Goal: Find specific page/section: Find specific page/section

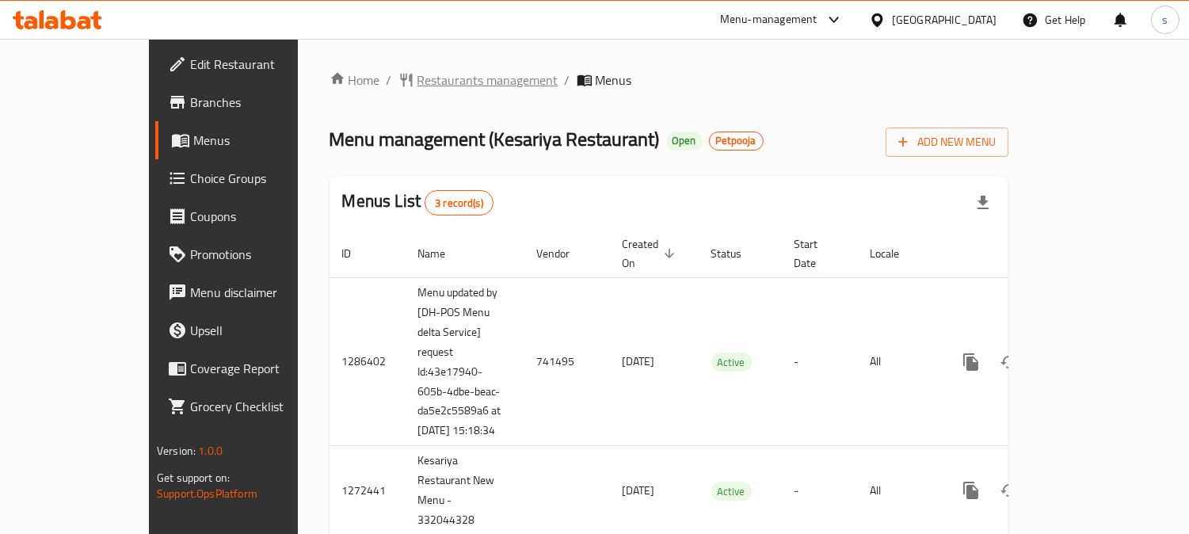
click at [417, 89] on span "Restaurants management" at bounding box center [487, 79] width 141 height 19
click at [417, 74] on span "Restaurants management" at bounding box center [487, 80] width 141 height 19
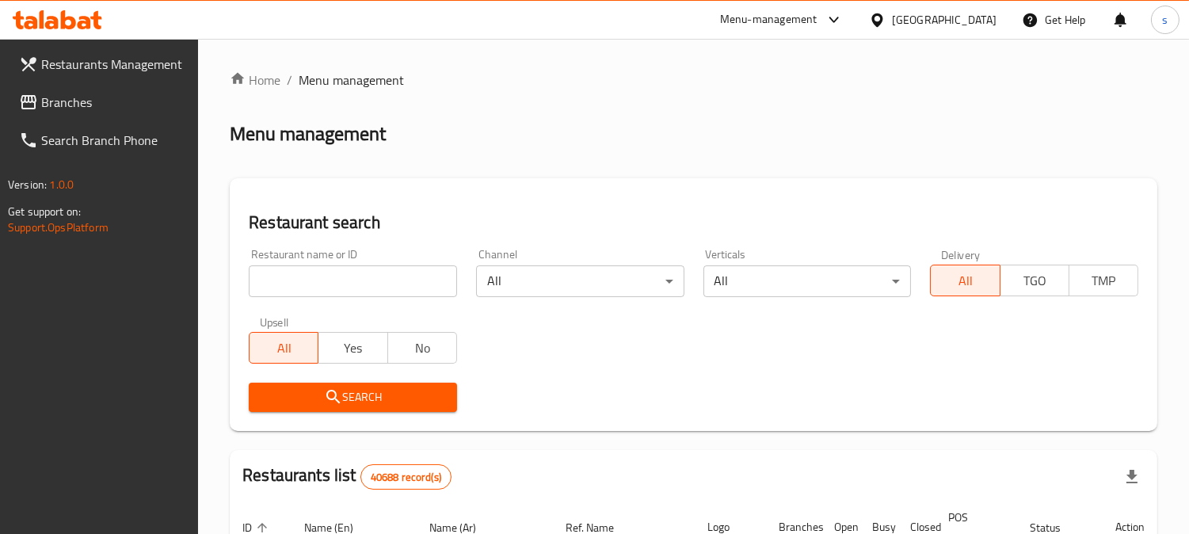
click at [318, 275] on input "search" at bounding box center [353, 281] width 208 height 32
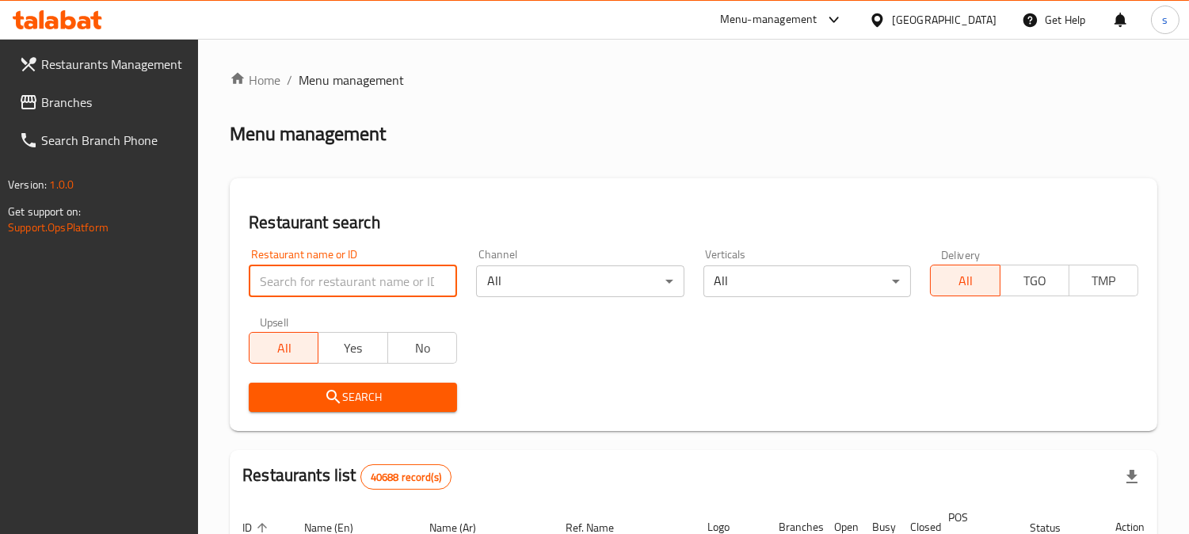
paste input "684202"
type input "684202"
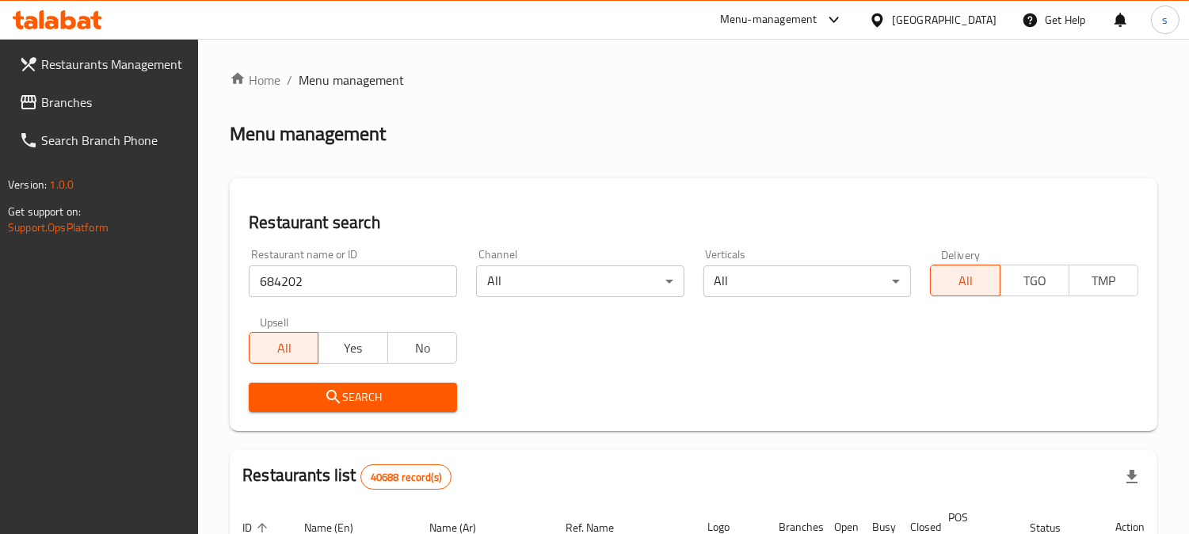
click at [320, 391] on span "Search" at bounding box center [352, 397] width 183 height 20
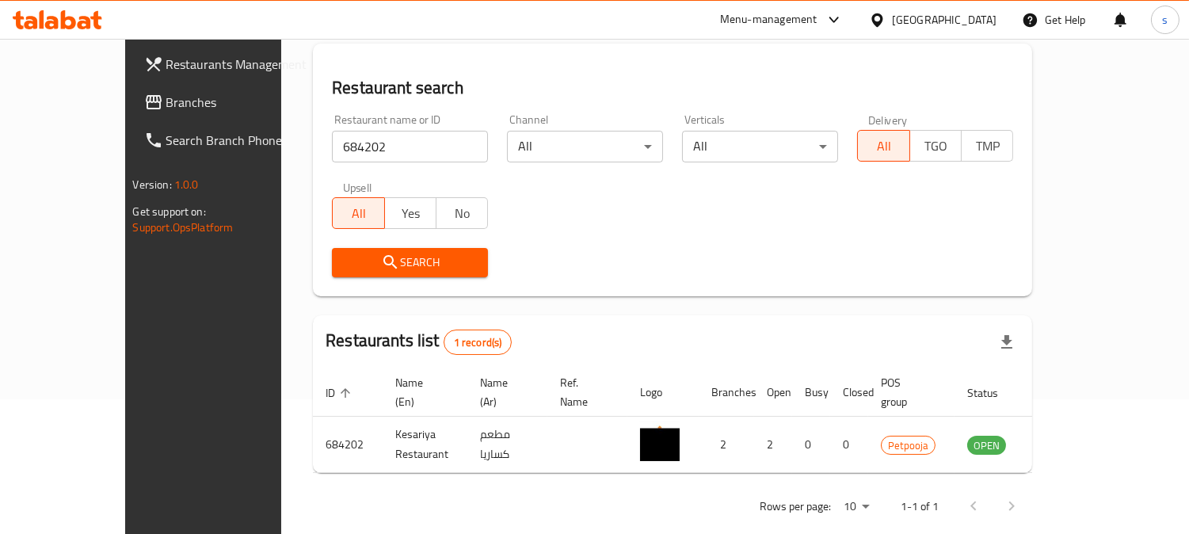
scroll to position [141, 0]
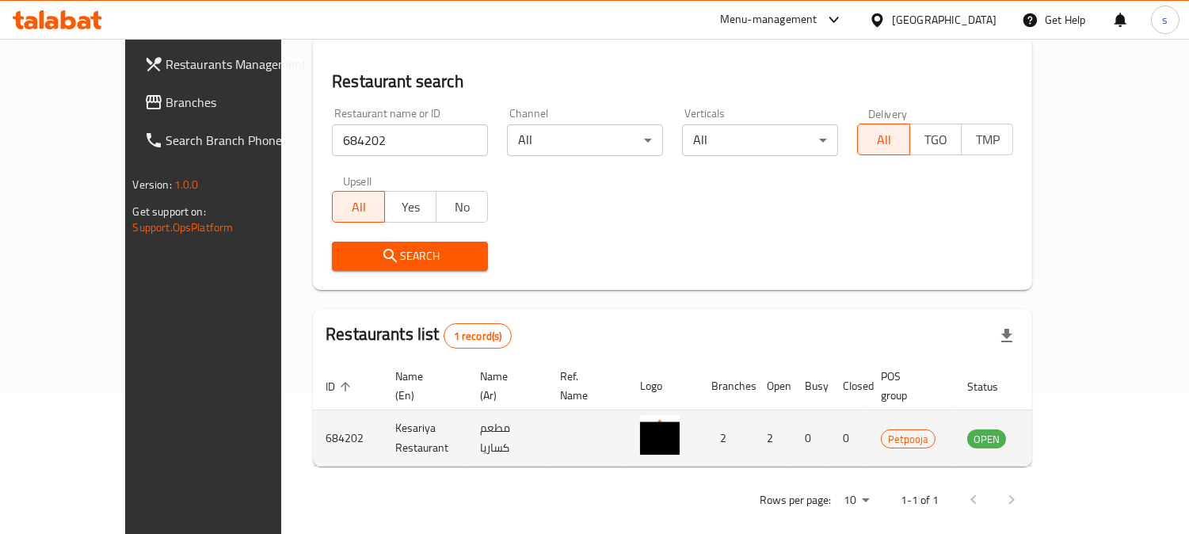
click at [1066, 436] on icon "enhanced table" at bounding box center [1064, 439] width 6 height 6
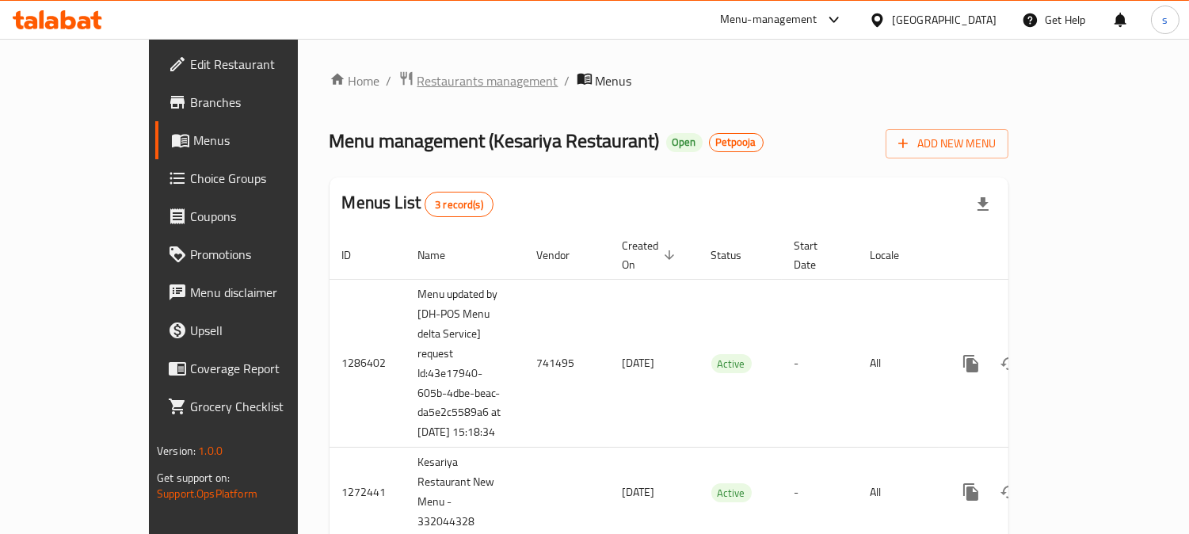
click at [417, 71] on span "Restaurants management" at bounding box center [487, 80] width 141 height 19
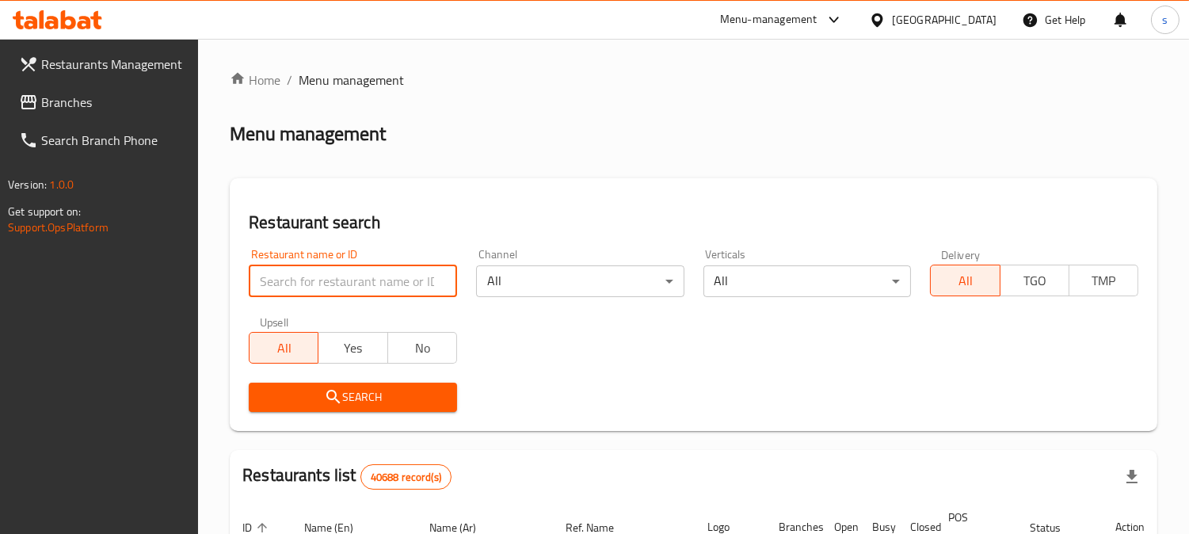
click at [337, 278] on input "search" at bounding box center [353, 281] width 208 height 32
paste input "684202"
type input "684202"
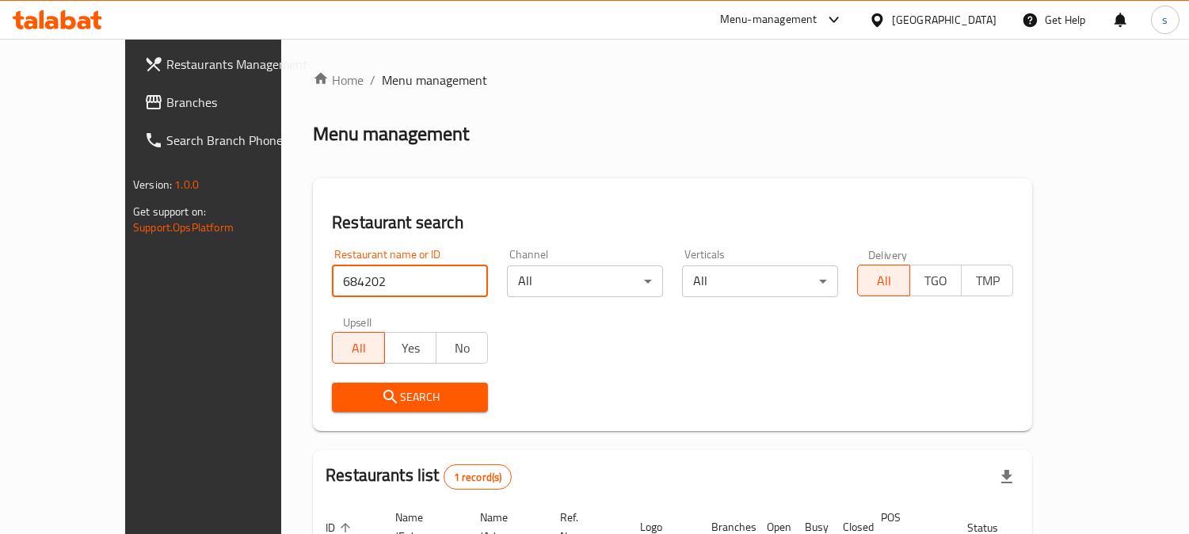
click button "Search" at bounding box center [410, 397] width 156 height 29
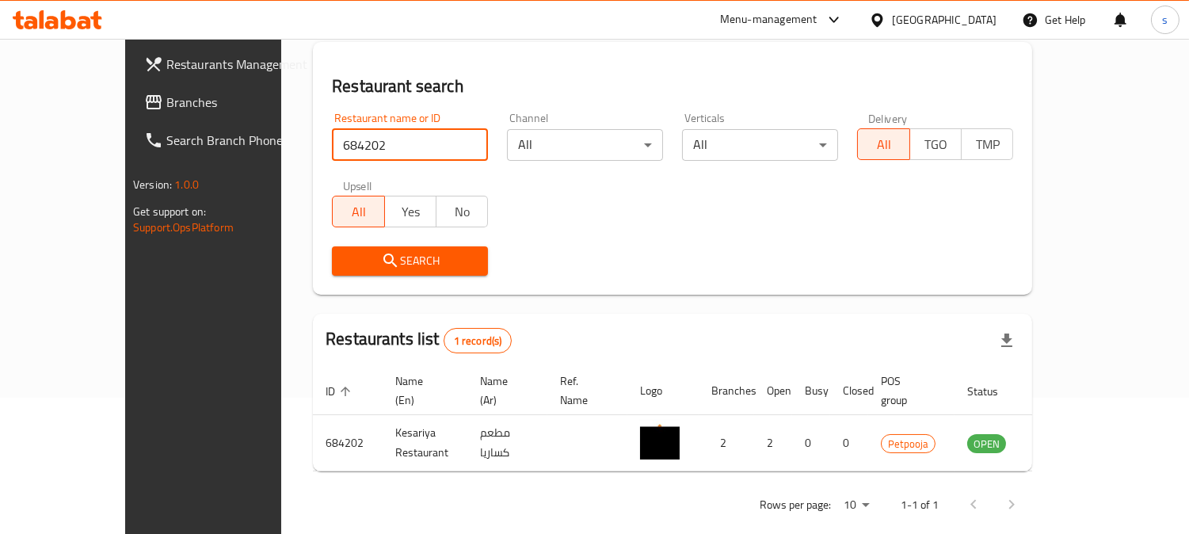
scroll to position [141, 0]
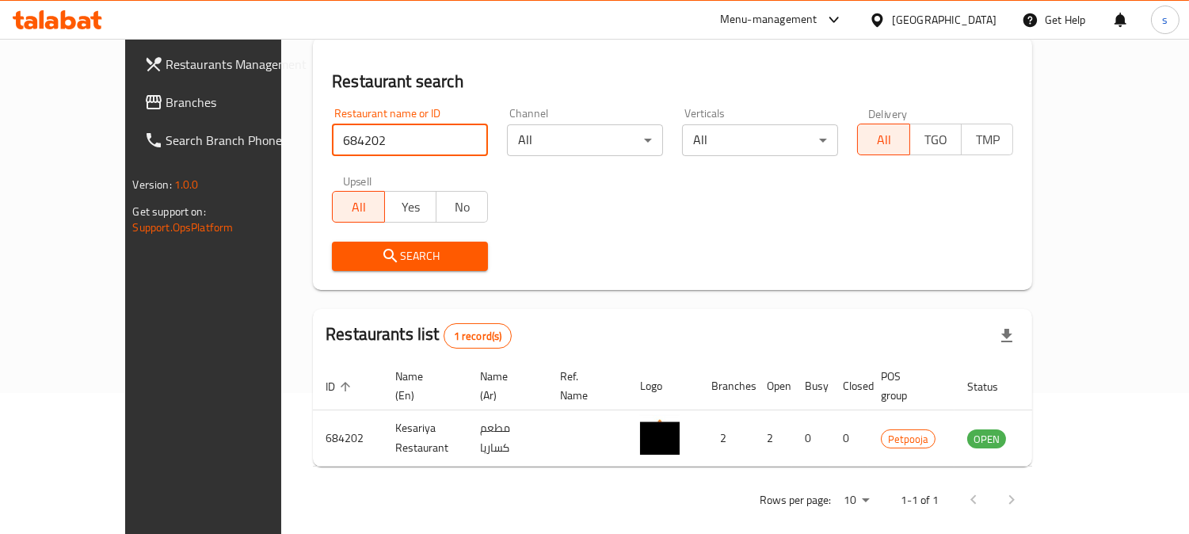
click at [366, 248] on span "Search" at bounding box center [410, 256] width 131 height 20
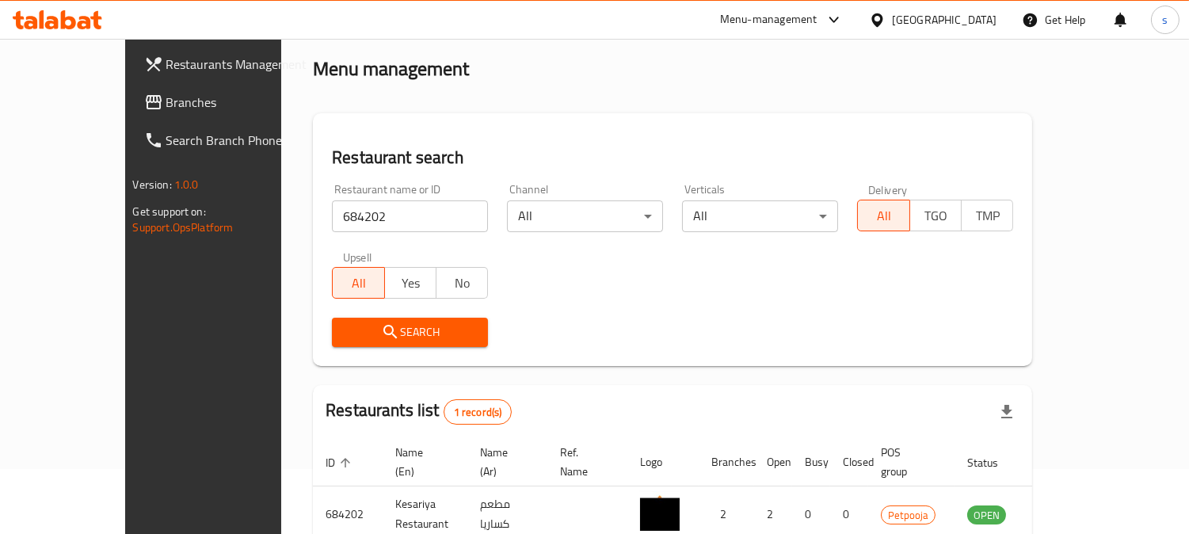
scroll to position [0, 0]
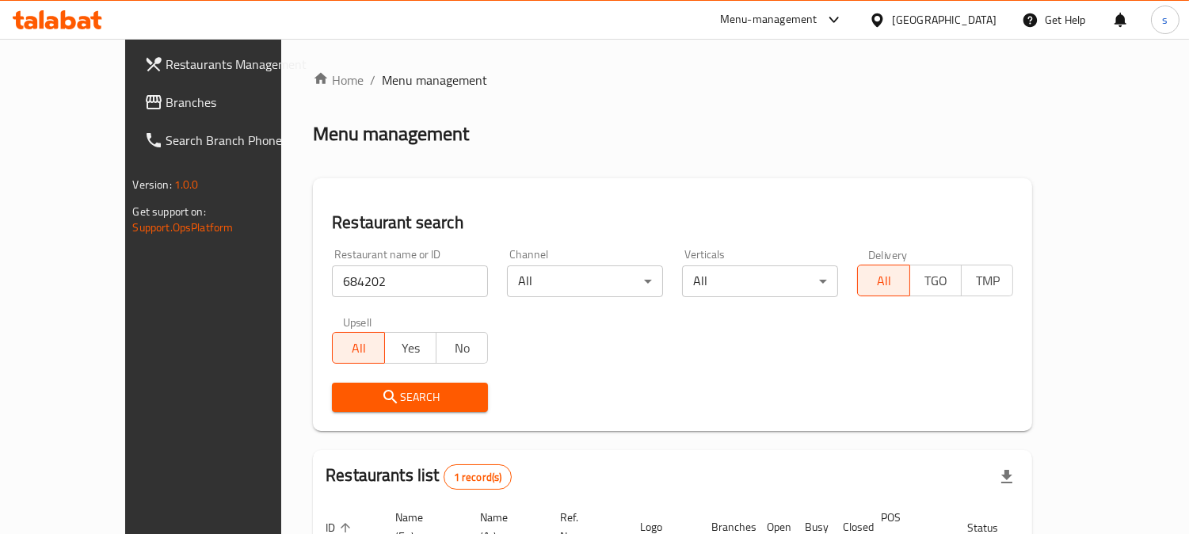
click at [166, 103] on span "Branches" at bounding box center [238, 102] width 145 height 19
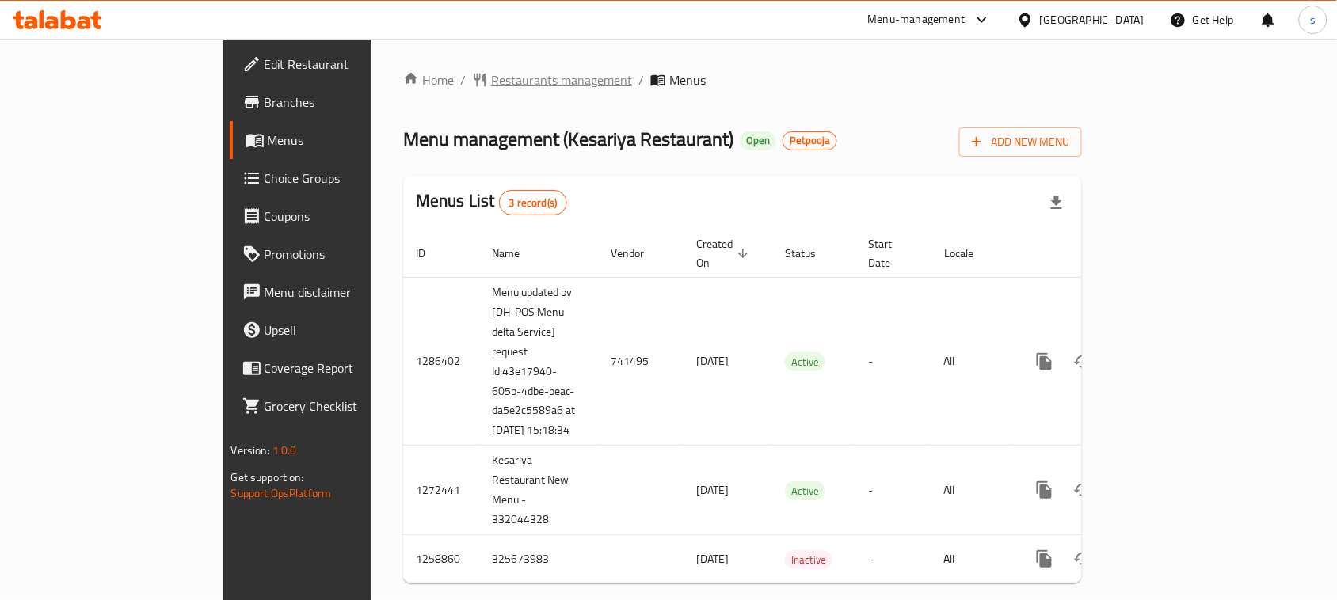
click at [491, 81] on span "Restaurants management" at bounding box center [561, 79] width 141 height 19
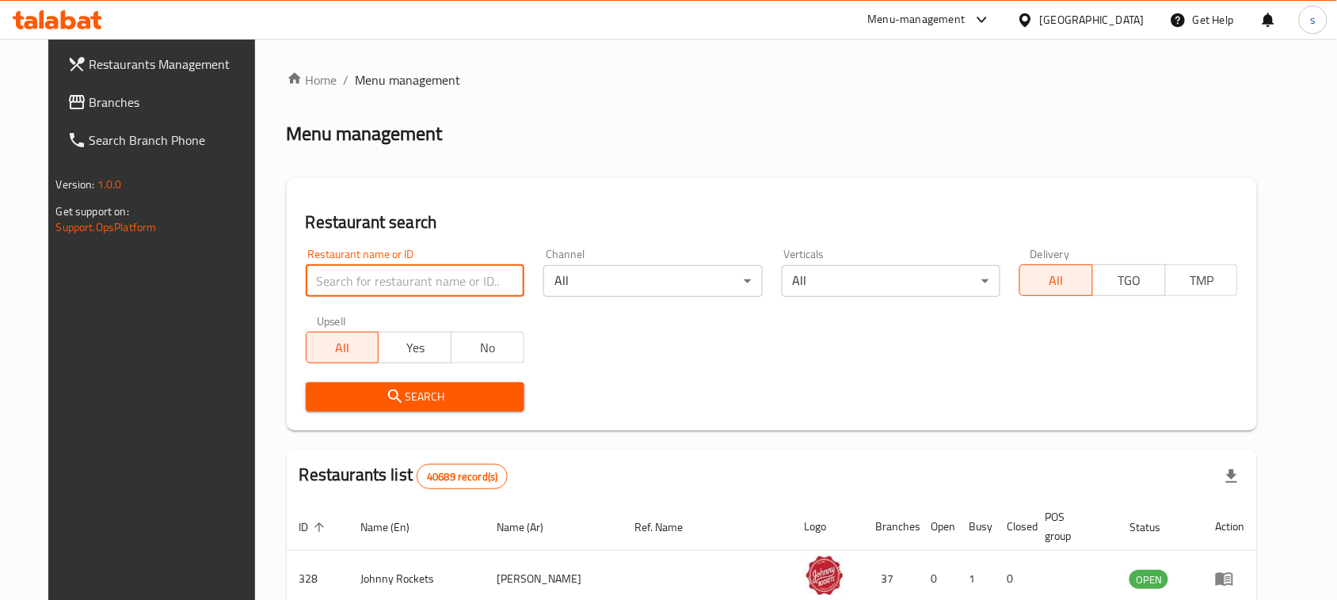
click at [346, 295] on input "search" at bounding box center [415, 281] width 219 height 32
paste input "684202"
type input "684202"
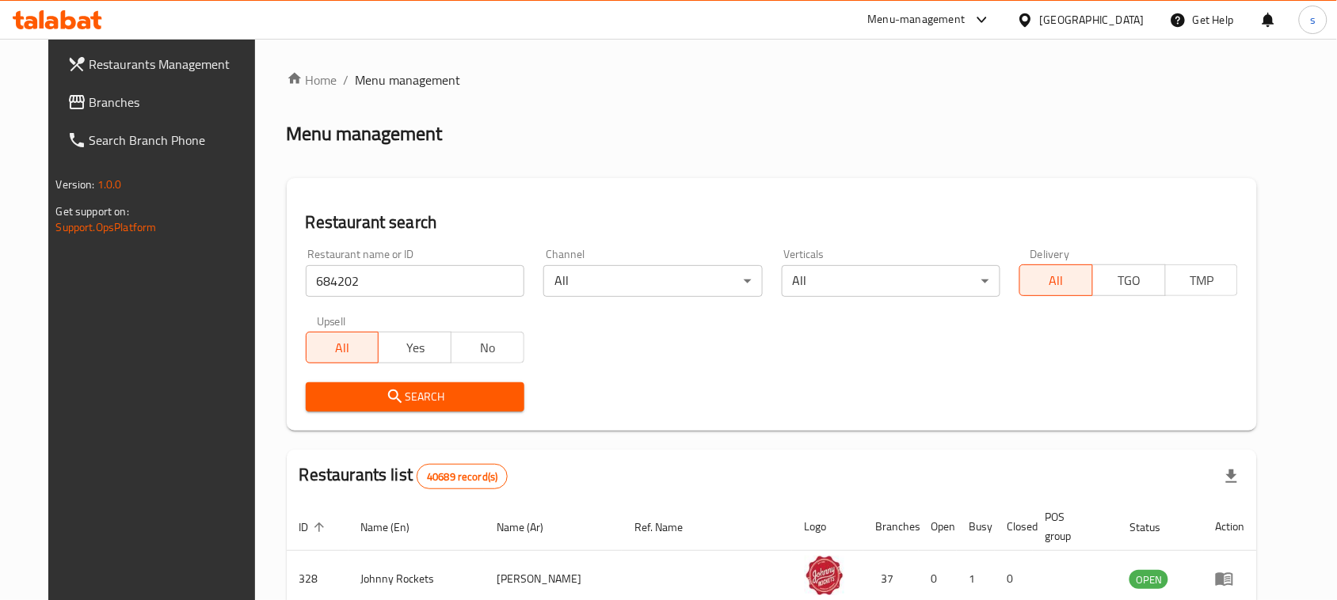
click at [311, 386] on button "Search" at bounding box center [415, 397] width 219 height 29
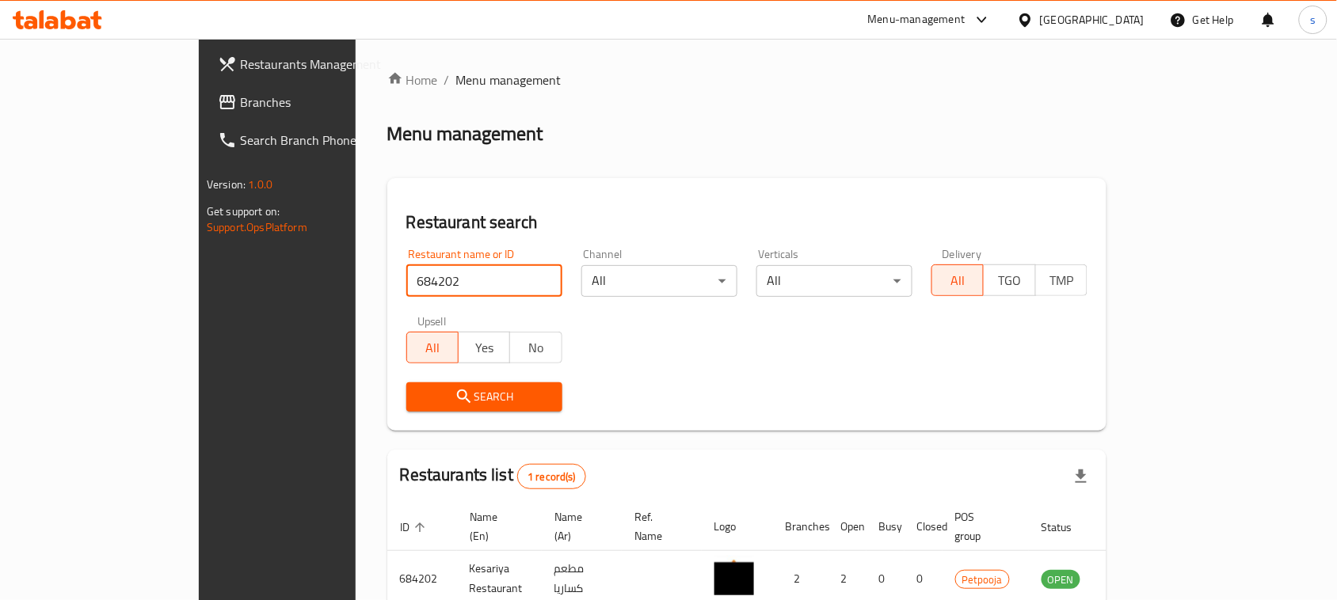
click at [406, 278] on input "684202" at bounding box center [484, 281] width 156 height 32
click at [406, 277] on input "684202" at bounding box center [484, 281] width 156 height 32
click at [982, 18] on icon at bounding box center [982, 19] width 19 height 19
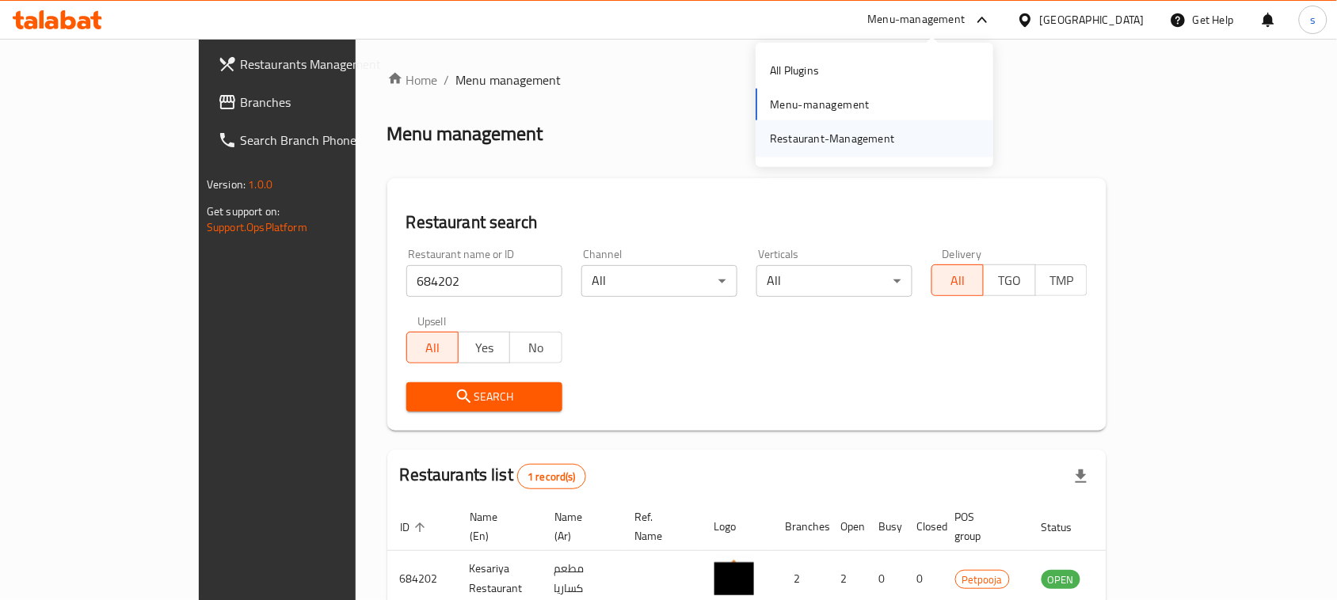
click at [813, 133] on div "Restaurant-Management" at bounding box center [832, 138] width 124 height 17
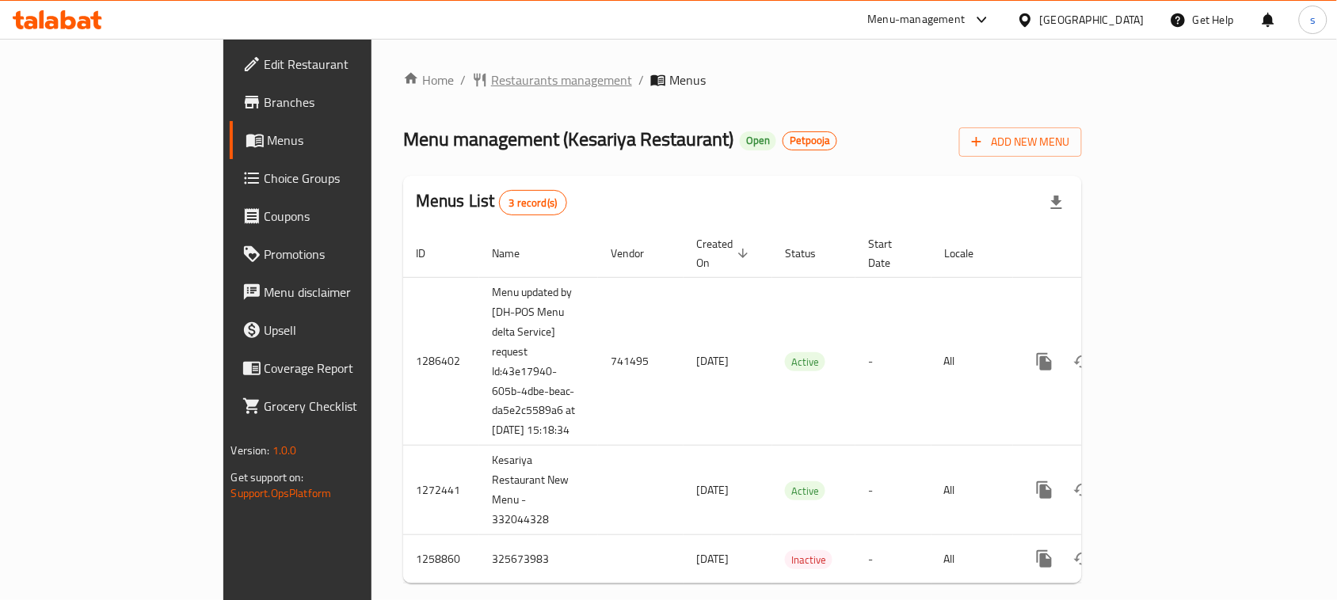
click at [491, 75] on span "Restaurants management" at bounding box center [561, 79] width 141 height 19
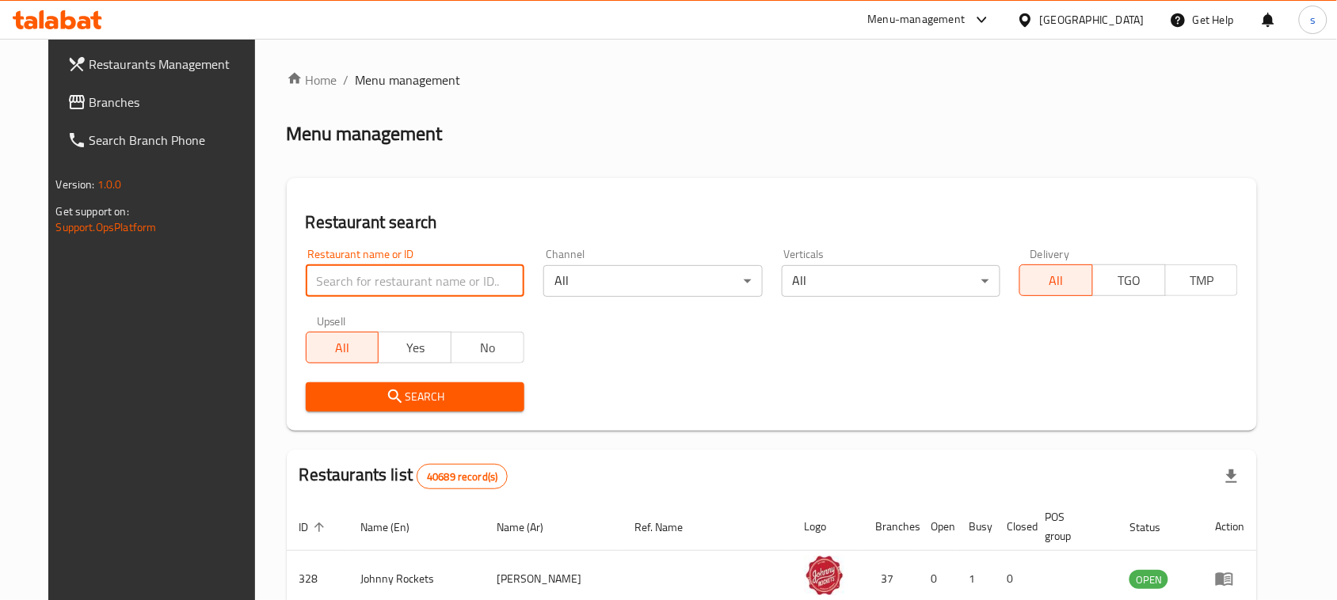
click at [363, 274] on input "search" at bounding box center [415, 281] width 219 height 32
paste input "684202"
type input "684202"
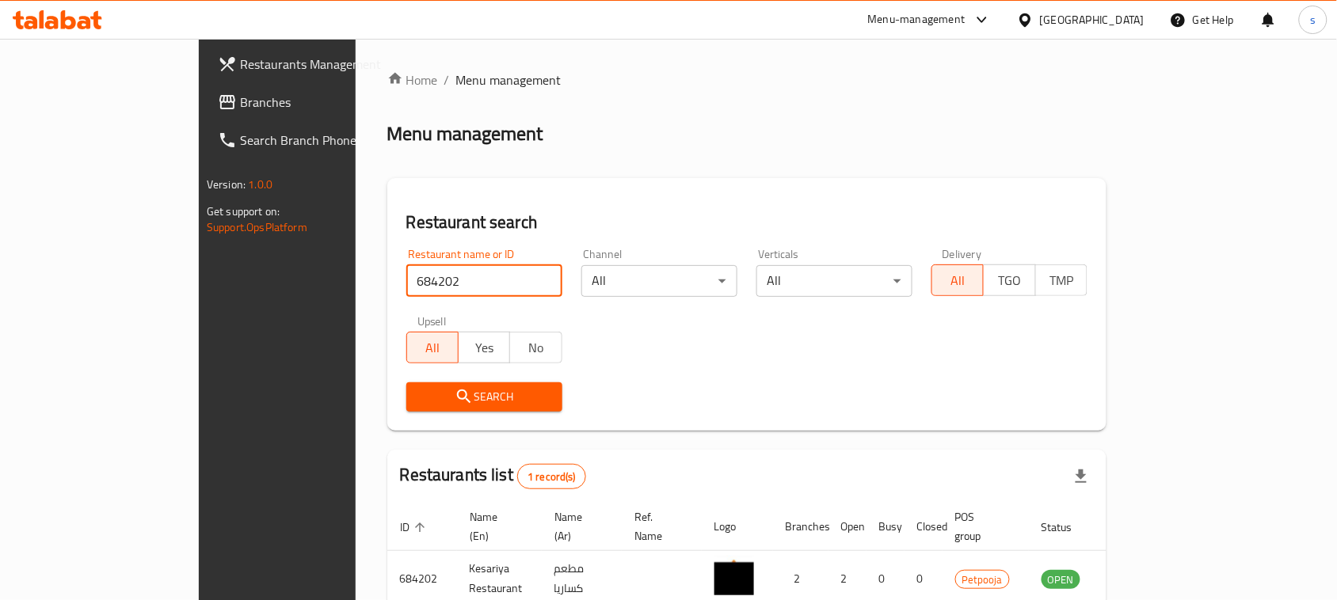
click button "Search" at bounding box center [484, 397] width 156 height 29
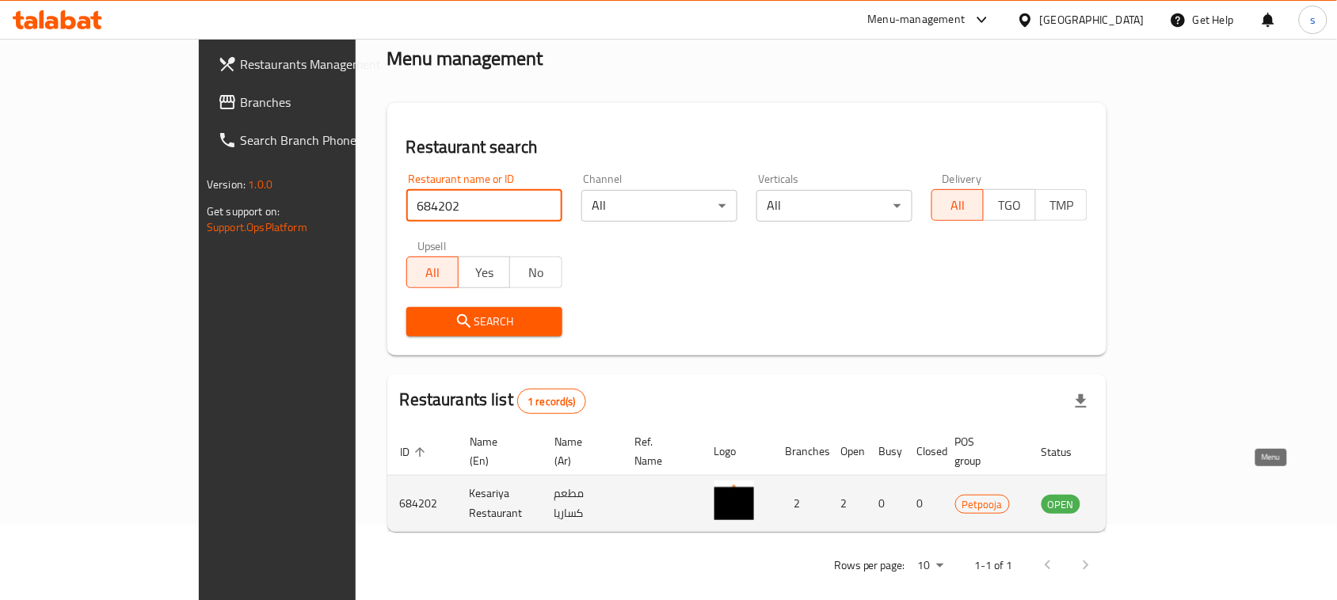
click at [1143, 498] on icon "enhanced table" at bounding box center [1134, 504] width 17 height 13
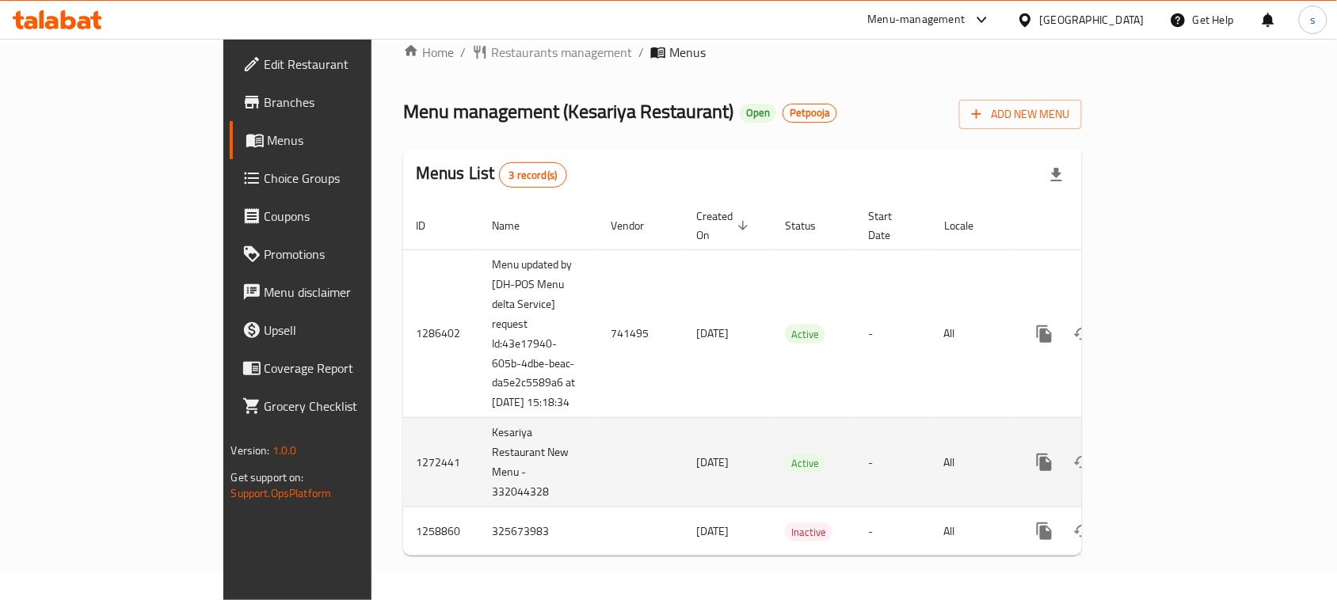
scroll to position [32, 0]
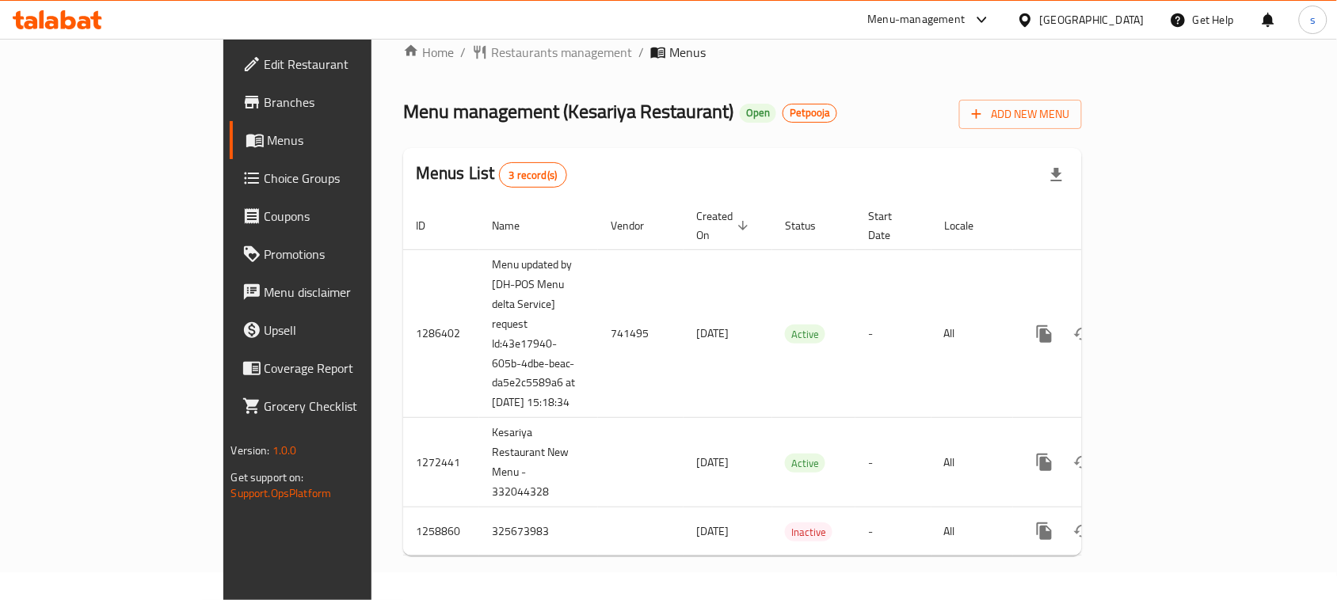
click at [82, 14] on icon at bounding box center [58, 19] width 90 height 19
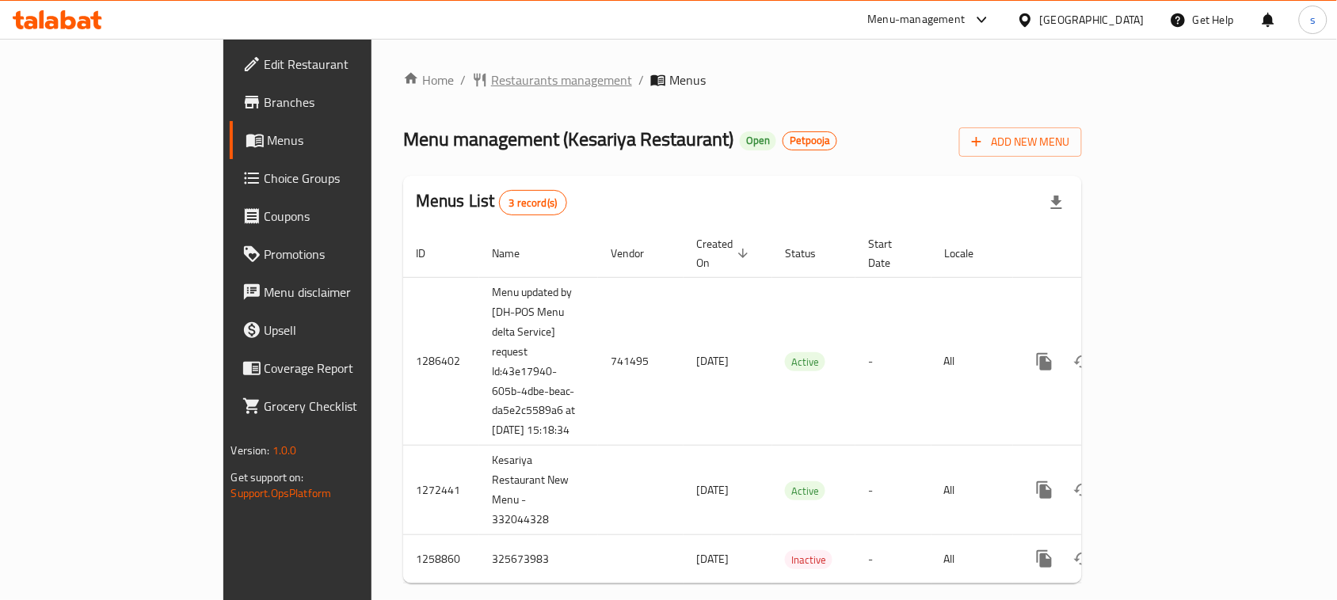
click at [491, 86] on span "Restaurants management" at bounding box center [561, 79] width 141 height 19
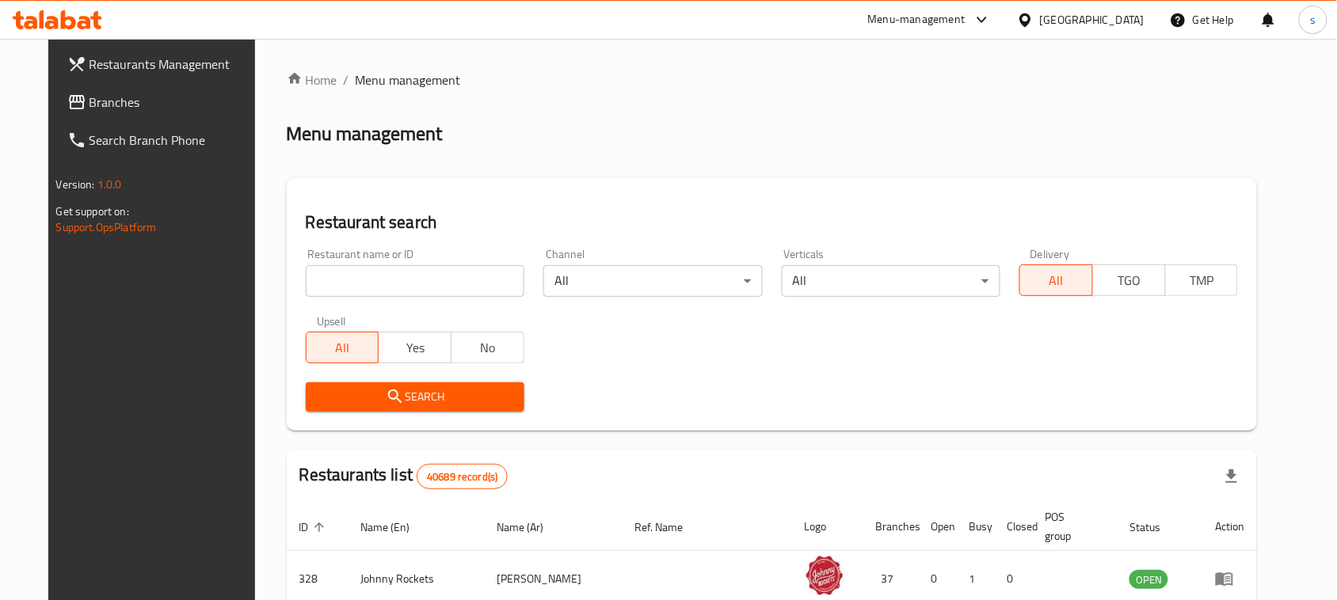
click at [379, 290] on input "search" at bounding box center [415, 281] width 219 height 32
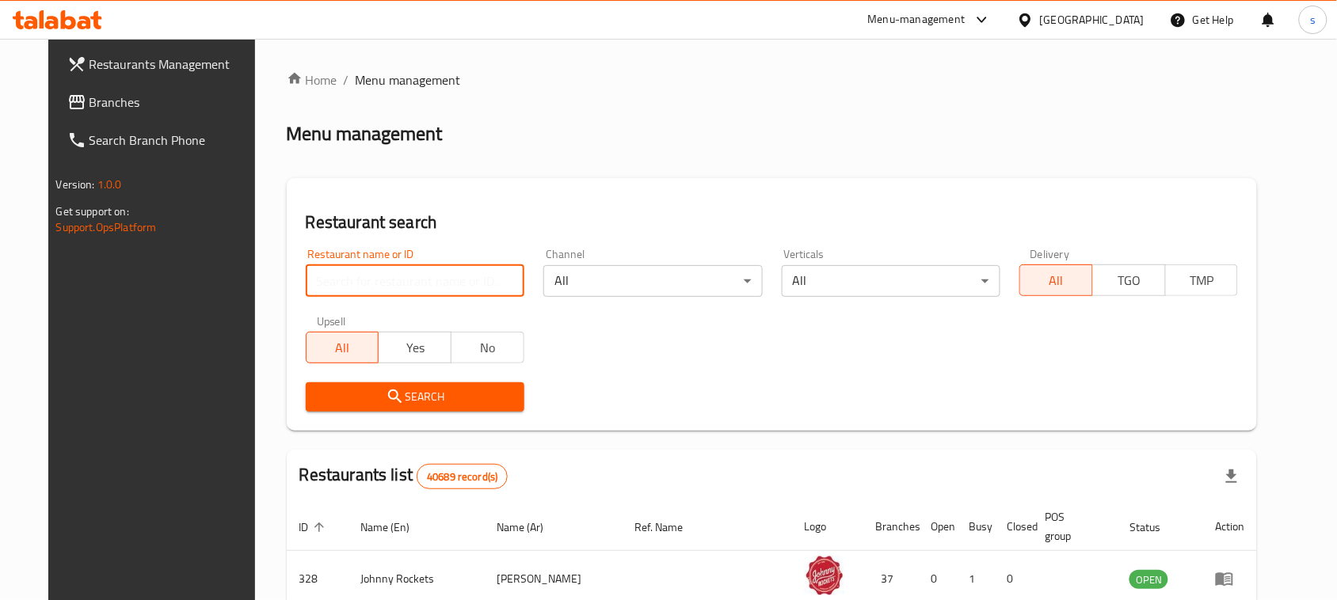
paste input "684202"
type input "684202"
click button "Search" at bounding box center [415, 397] width 219 height 29
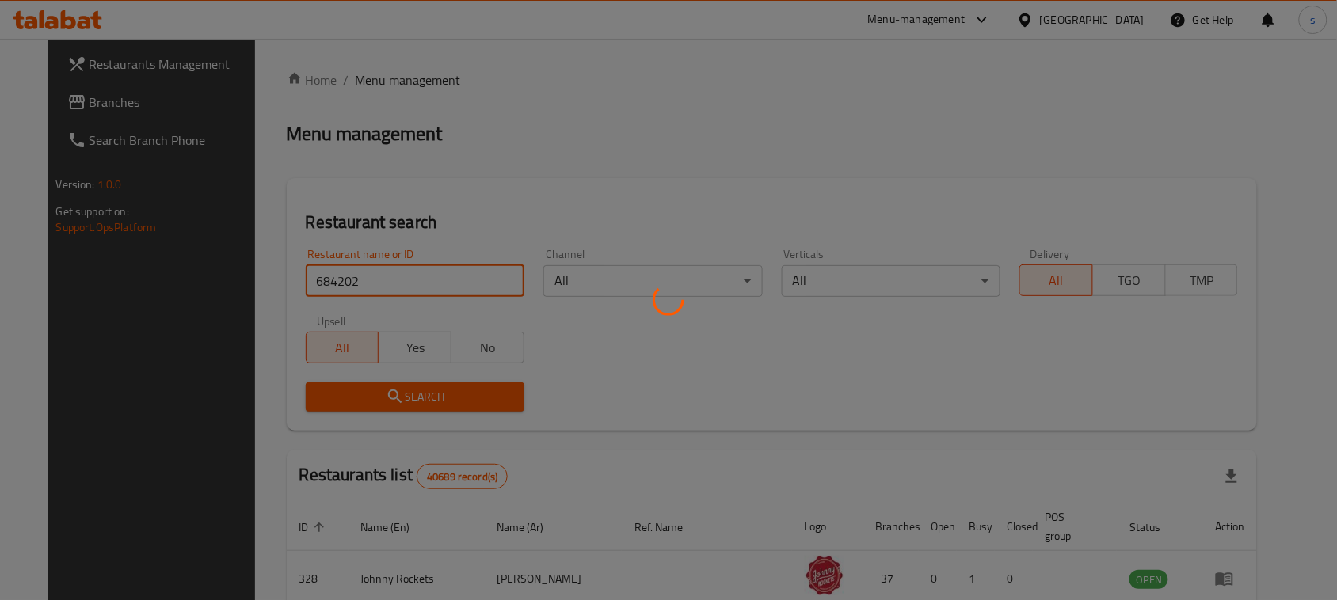
click button "Search" at bounding box center [415, 397] width 219 height 29
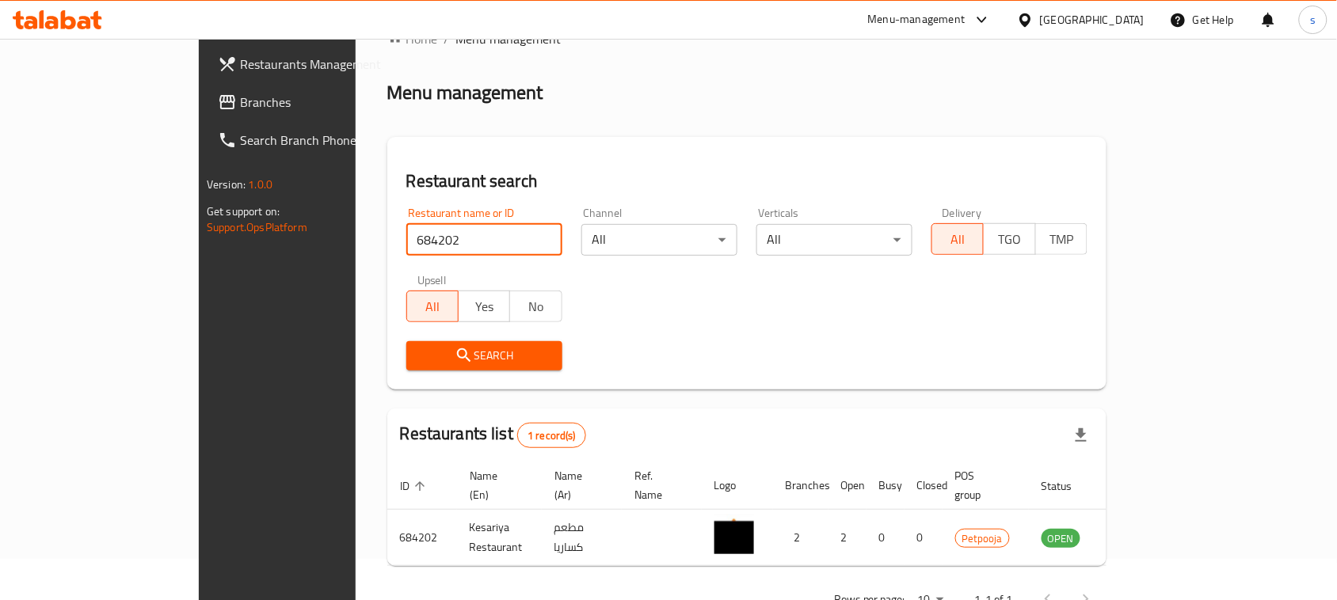
scroll to position [75, 0]
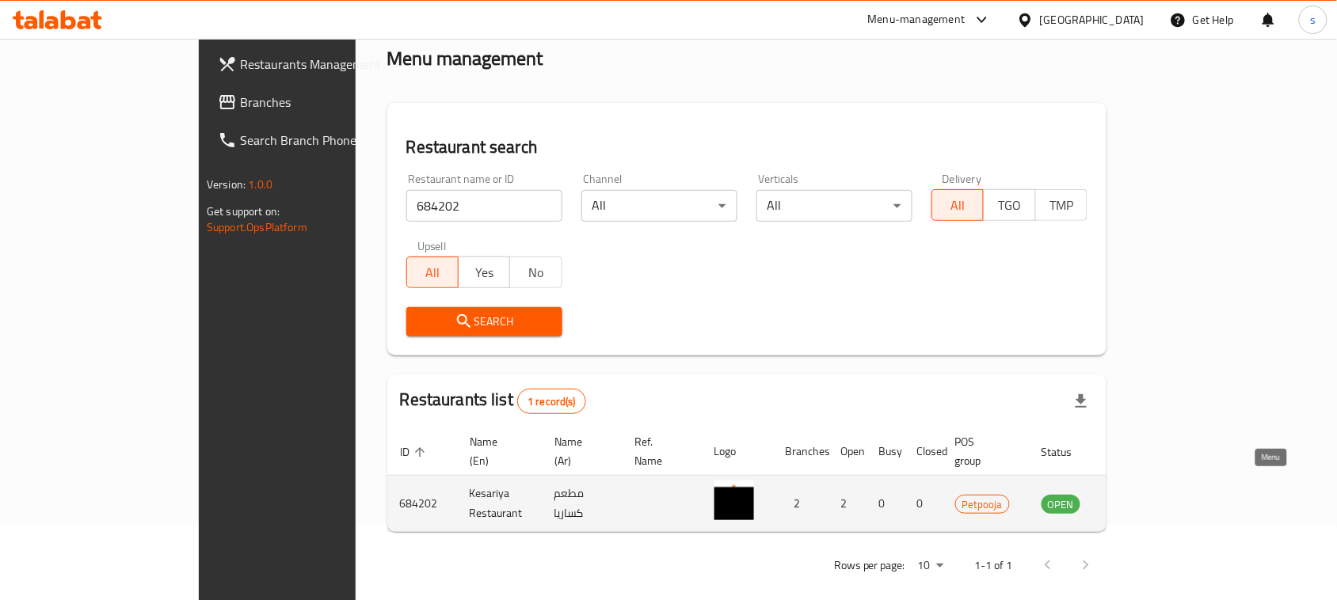
click at [1143, 498] on icon "enhanced table" at bounding box center [1134, 504] width 17 height 13
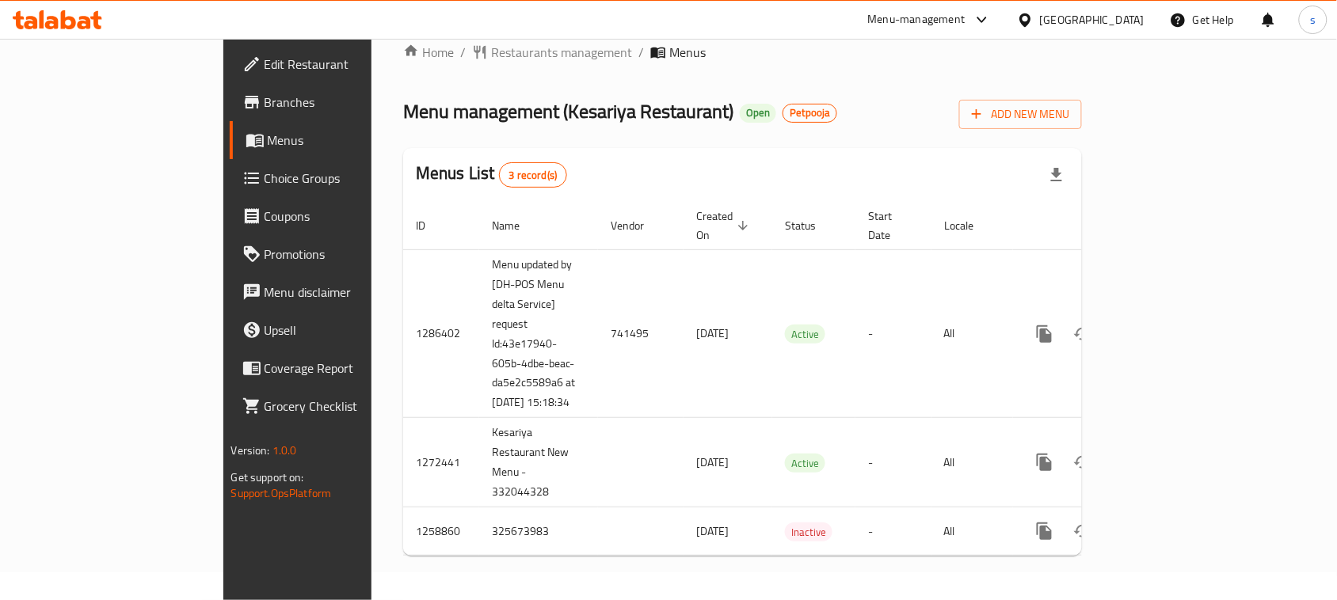
click at [48, 22] on icon at bounding box center [51, 22] width 13 height 13
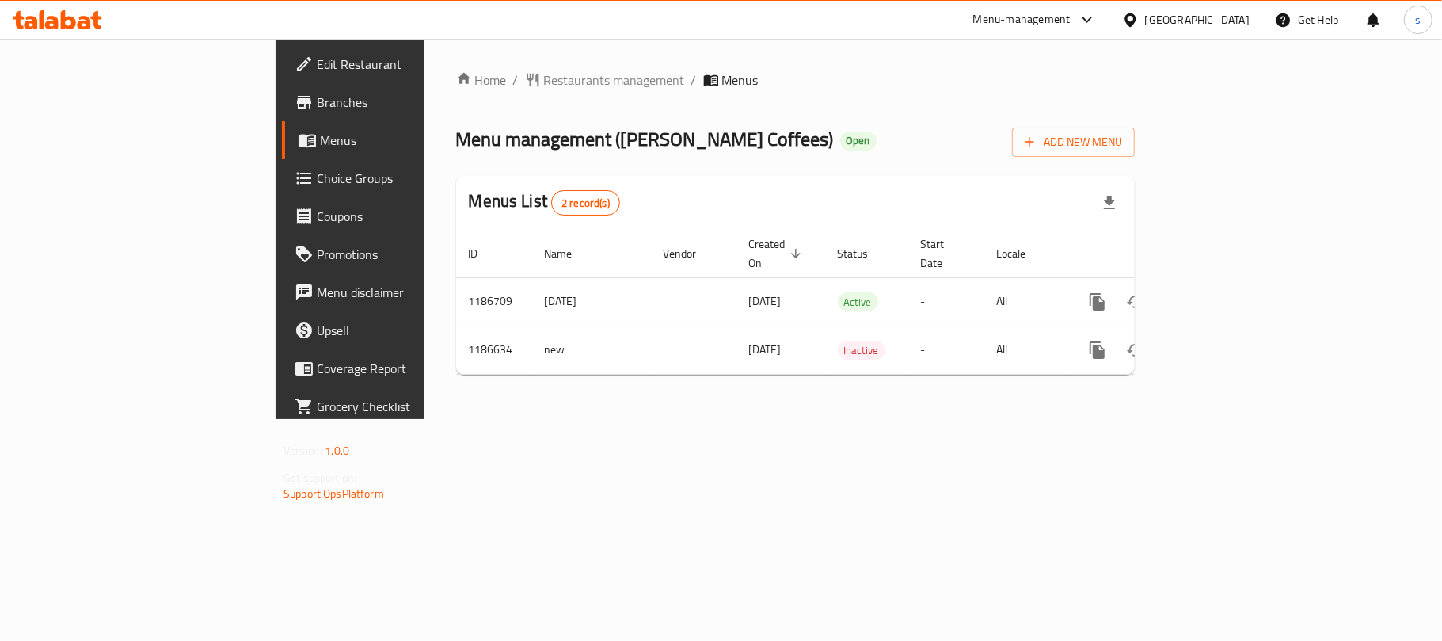
click at [544, 81] on span "Restaurants management" at bounding box center [614, 79] width 141 height 19
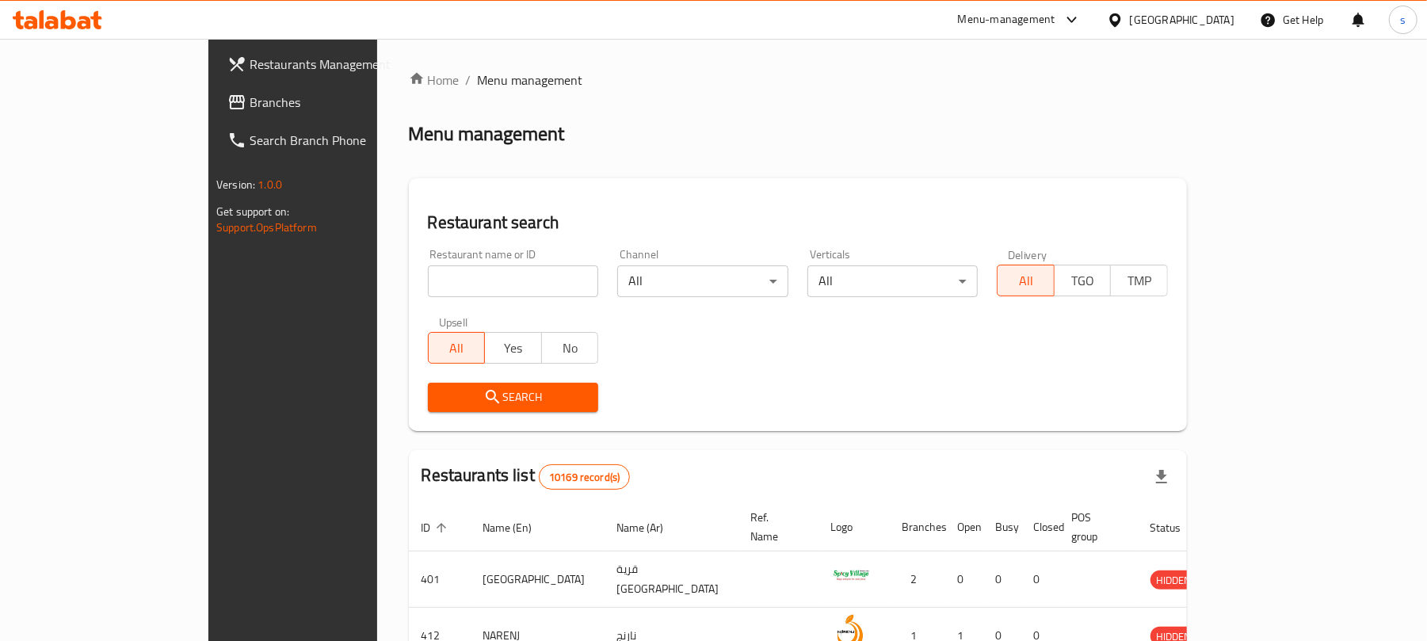
click at [428, 285] on input "search" at bounding box center [513, 281] width 171 height 32
paste input "666776"
type input "666776"
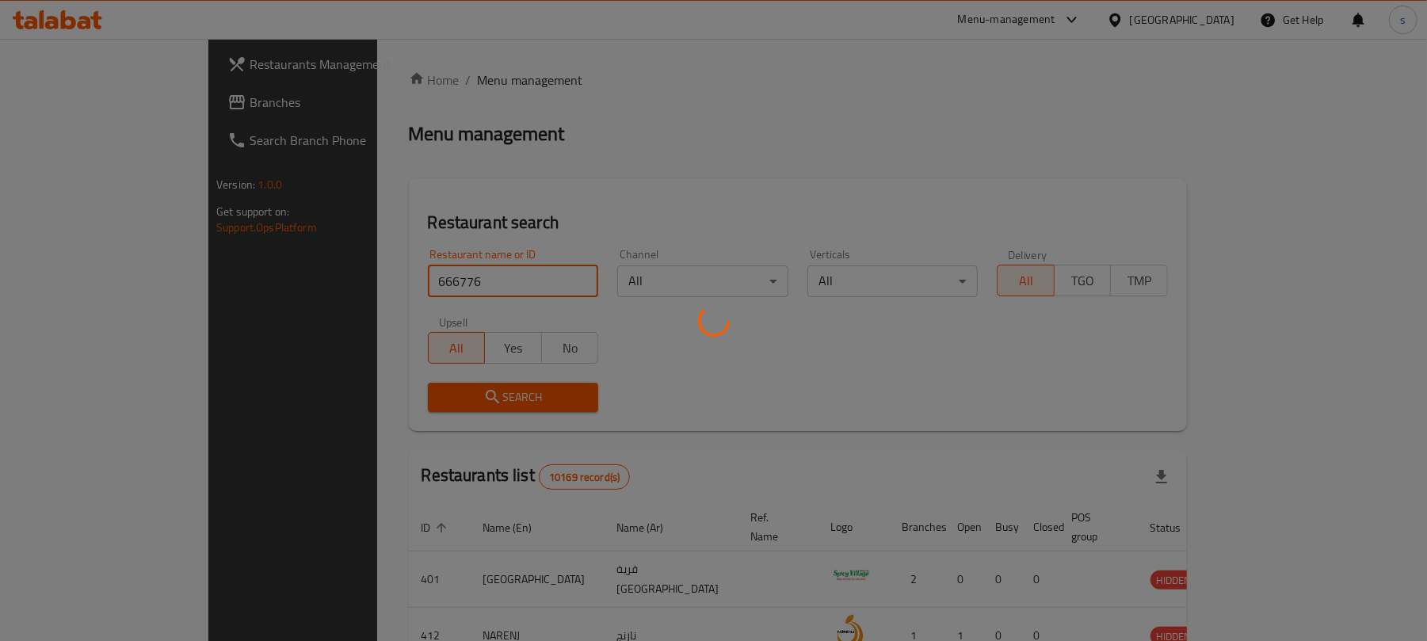
click button "Search" at bounding box center [513, 397] width 171 height 29
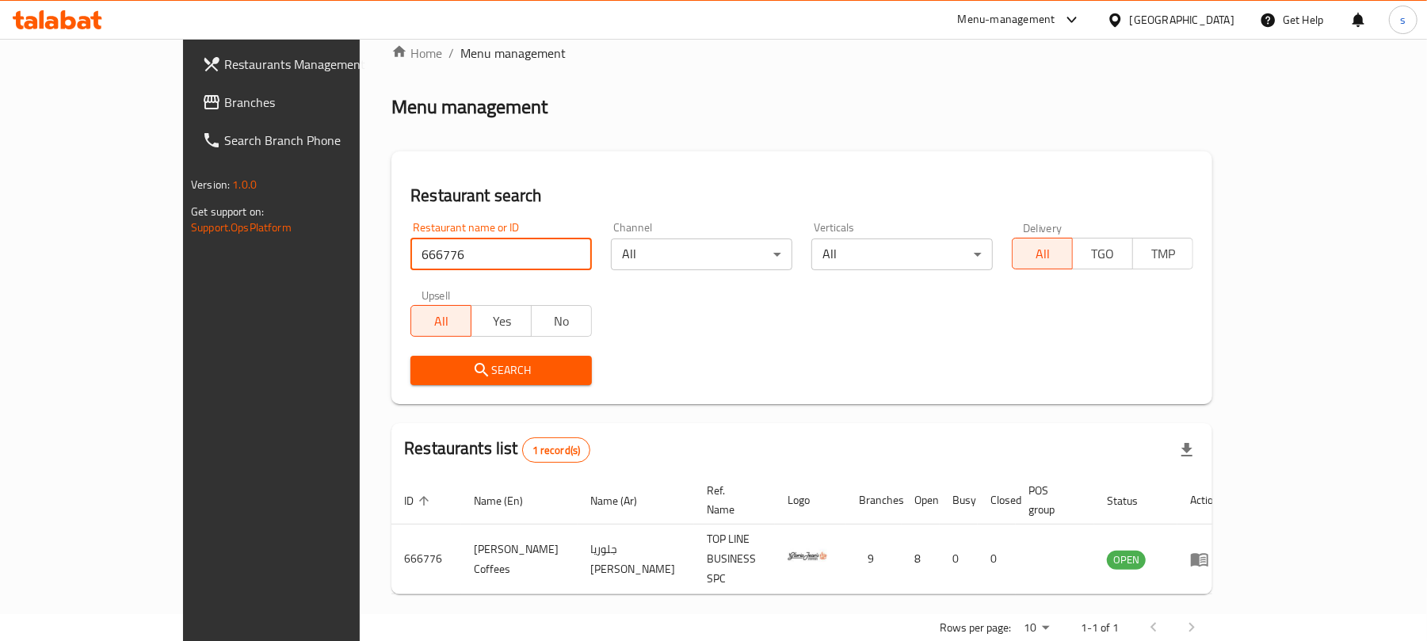
scroll to position [36, 0]
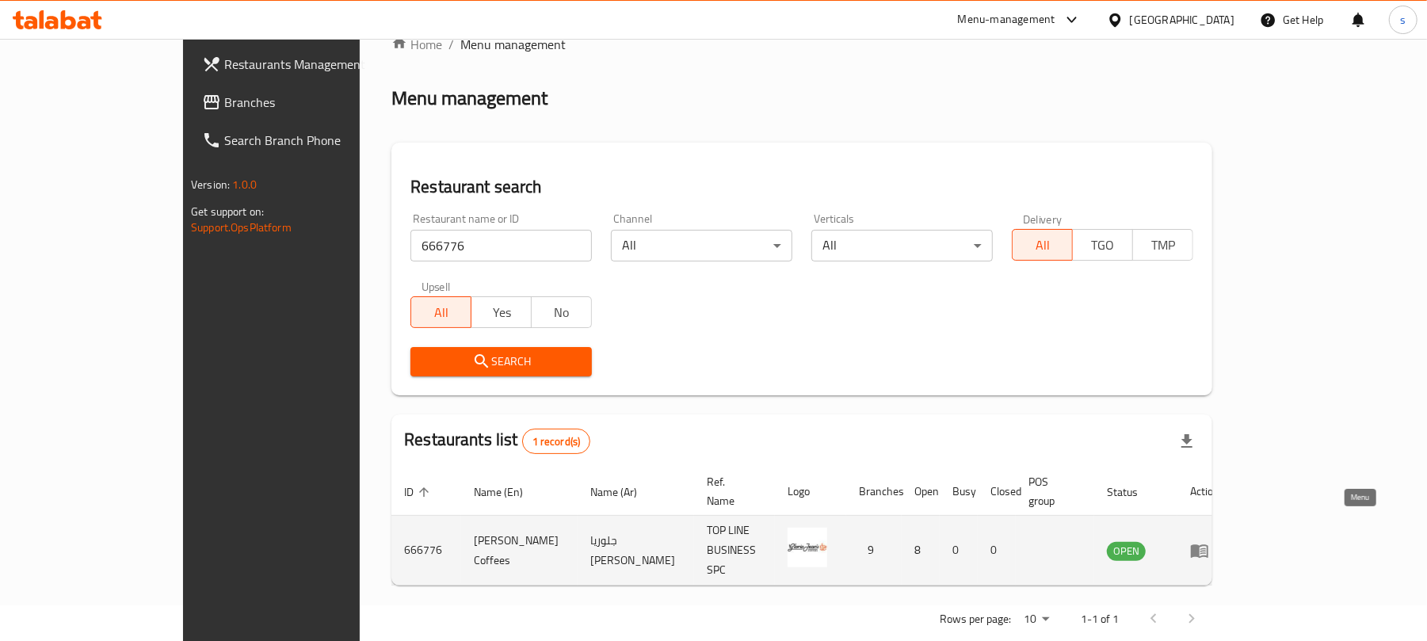
click at [1208, 544] on icon "enhanced table" at bounding box center [1199, 550] width 17 height 13
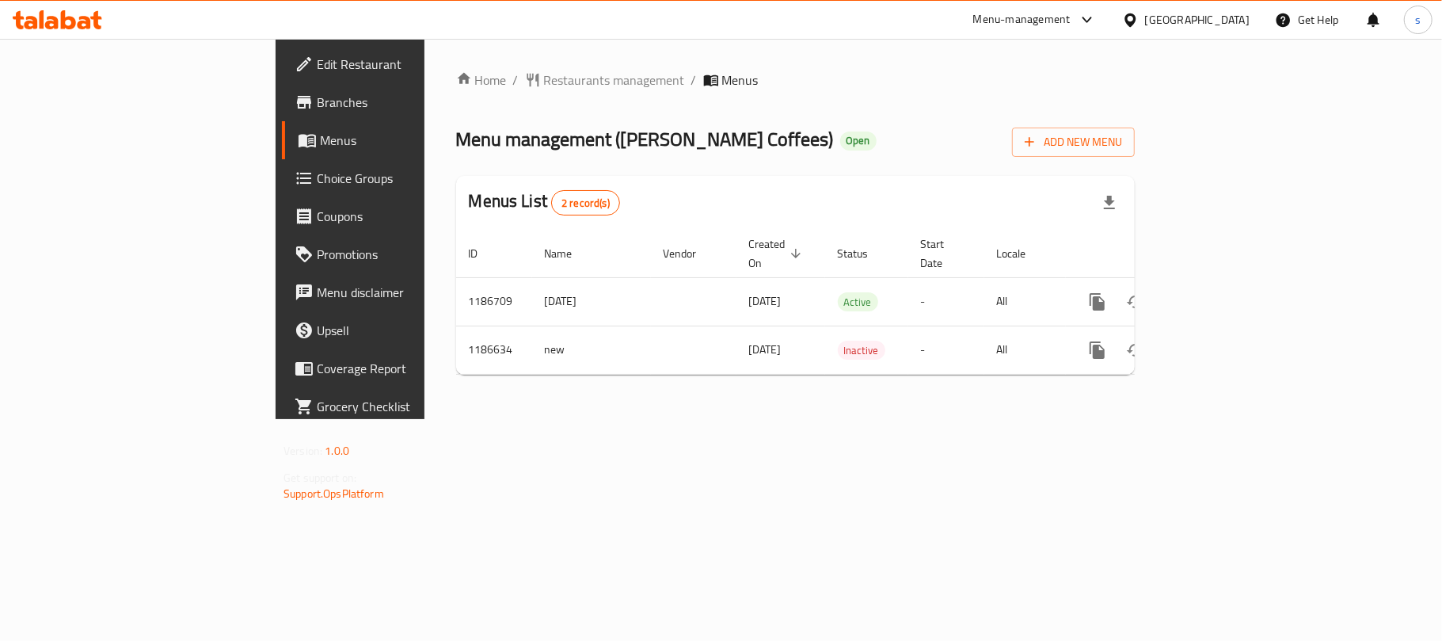
click at [74, 21] on icon at bounding box center [68, 19] width 15 height 19
click at [544, 74] on span "Restaurants management" at bounding box center [614, 79] width 141 height 19
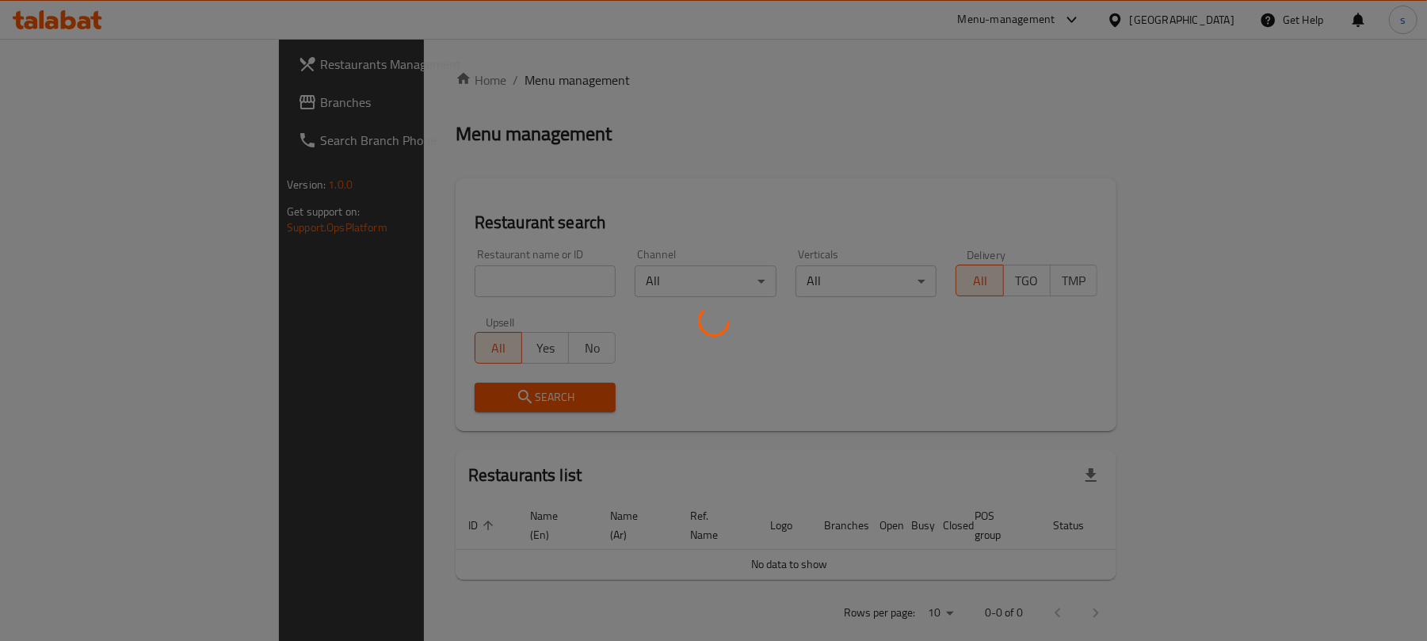
click at [380, 276] on div at bounding box center [713, 320] width 1427 height 641
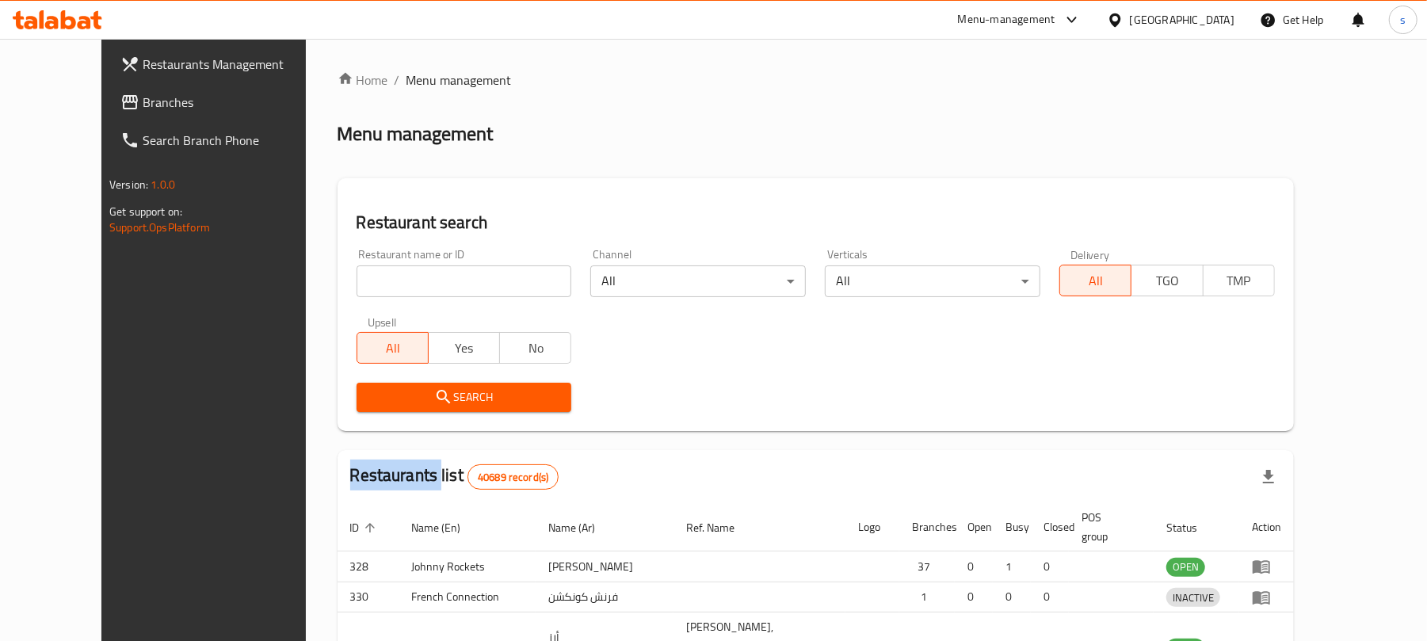
click at [380, 276] on div at bounding box center [713, 320] width 1427 height 641
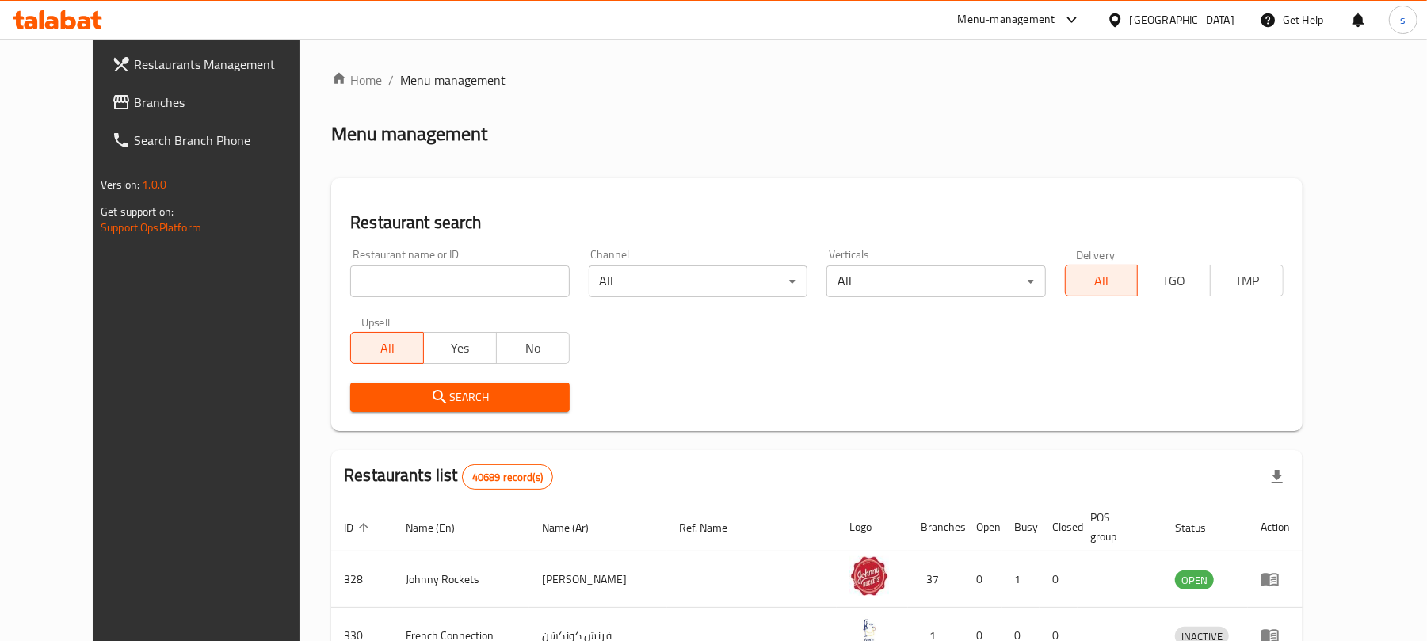
click at [380, 276] on input "search" at bounding box center [459, 281] width 219 height 32
paste input "601426"
type input "601426"
click at [429, 393] on span "Search" at bounding box center [459, 397] width 193 height 20
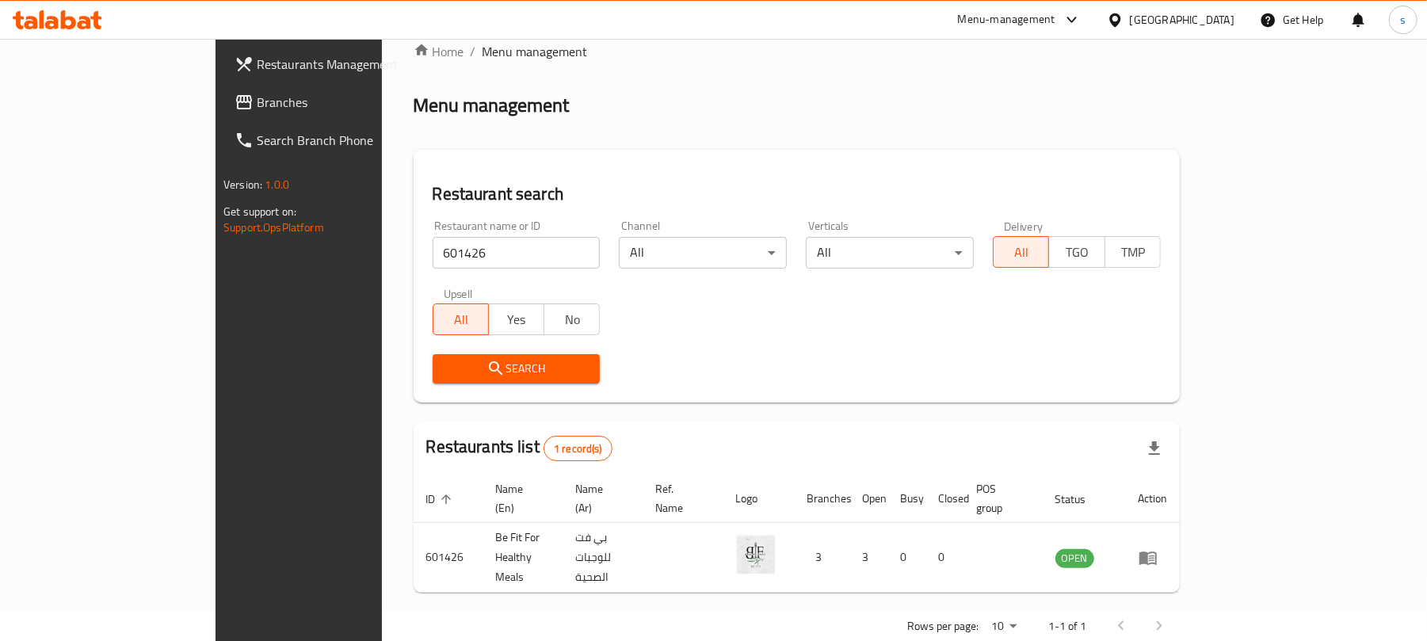
scroll to position [36, 0]
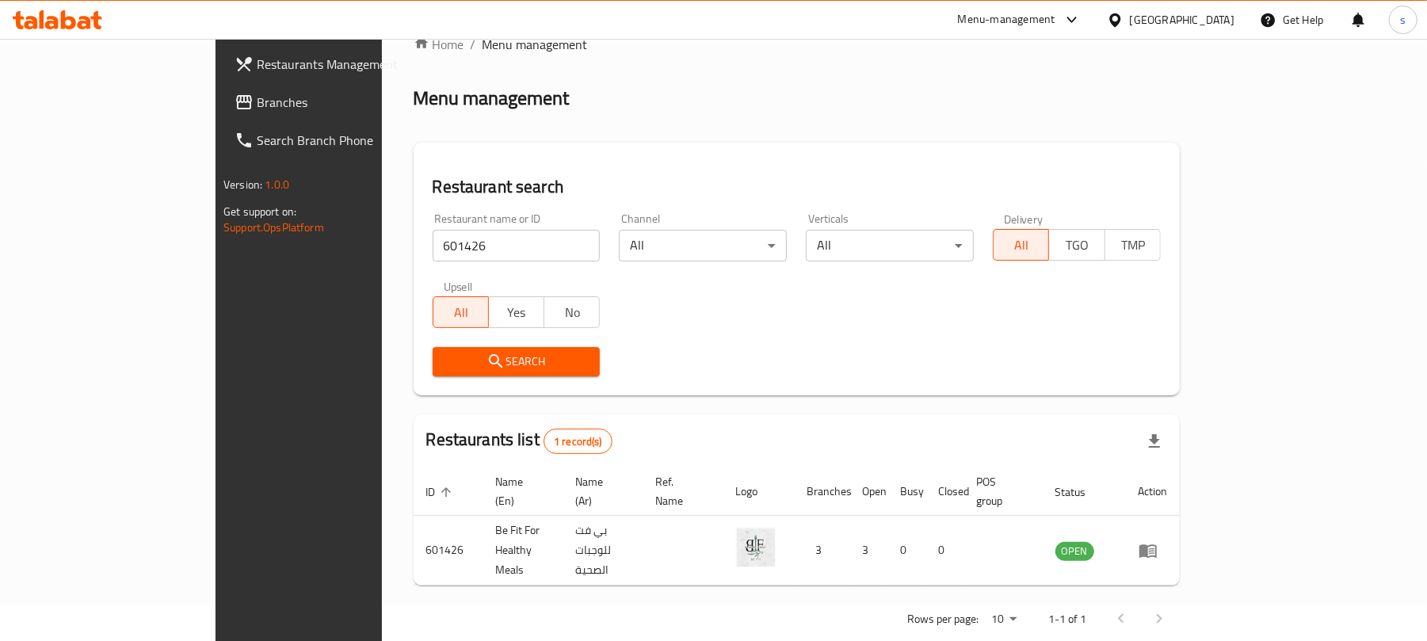
drag, startPoint x: 81, startPoint y: 103, endPoint x: 93, endPoint y: 105, distance: 12.1
click at [257, 103] on span "Branches" at bounding box center [349, 102] width 185 height 19
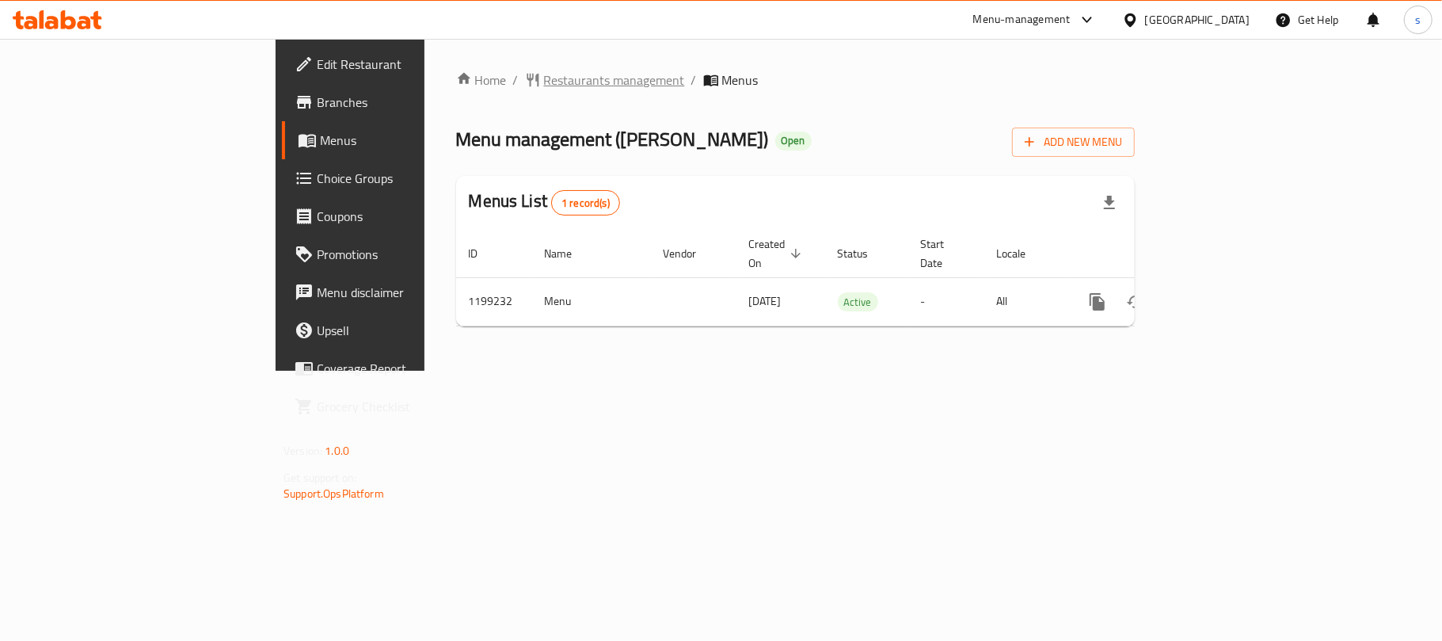
click at [544, 70] on span "Restaurants management" at bounding box center [614, 79] width 141 height 19
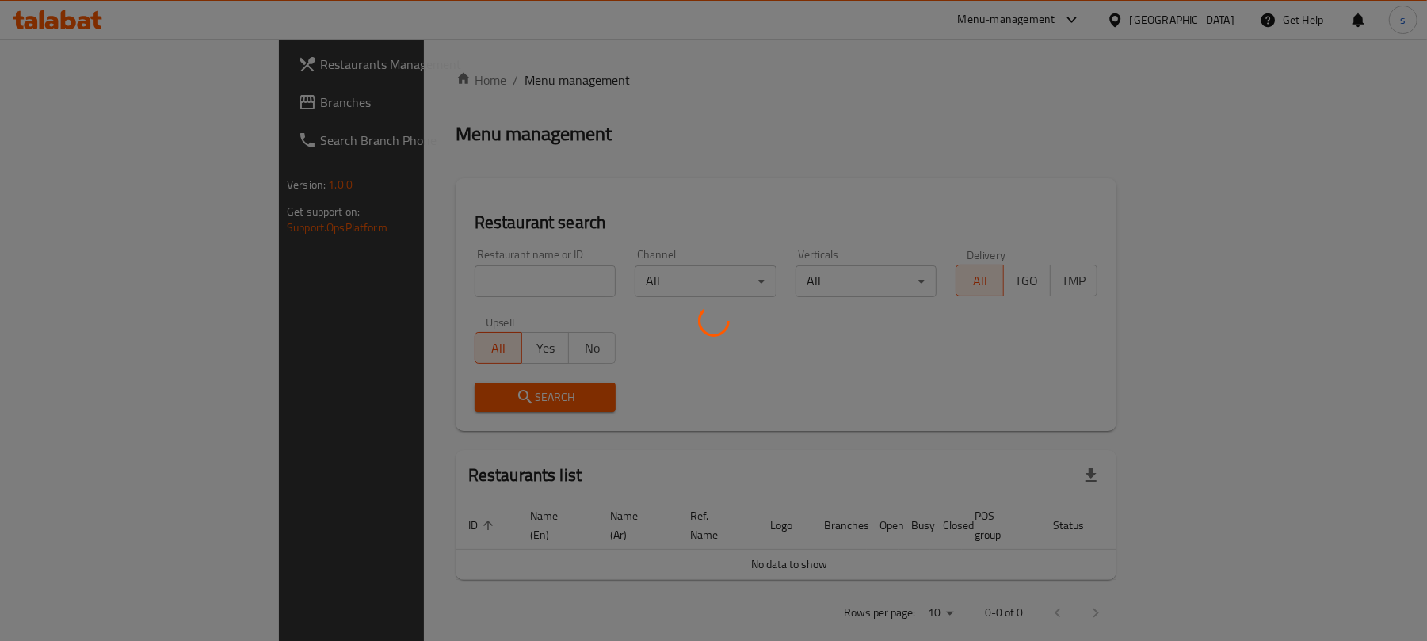
click at [375, 270] on div at bounding box center [713, 320] width 1427 height 641
click at [425, 280] on div at bounding box center [713, 320] width 1427 height 641
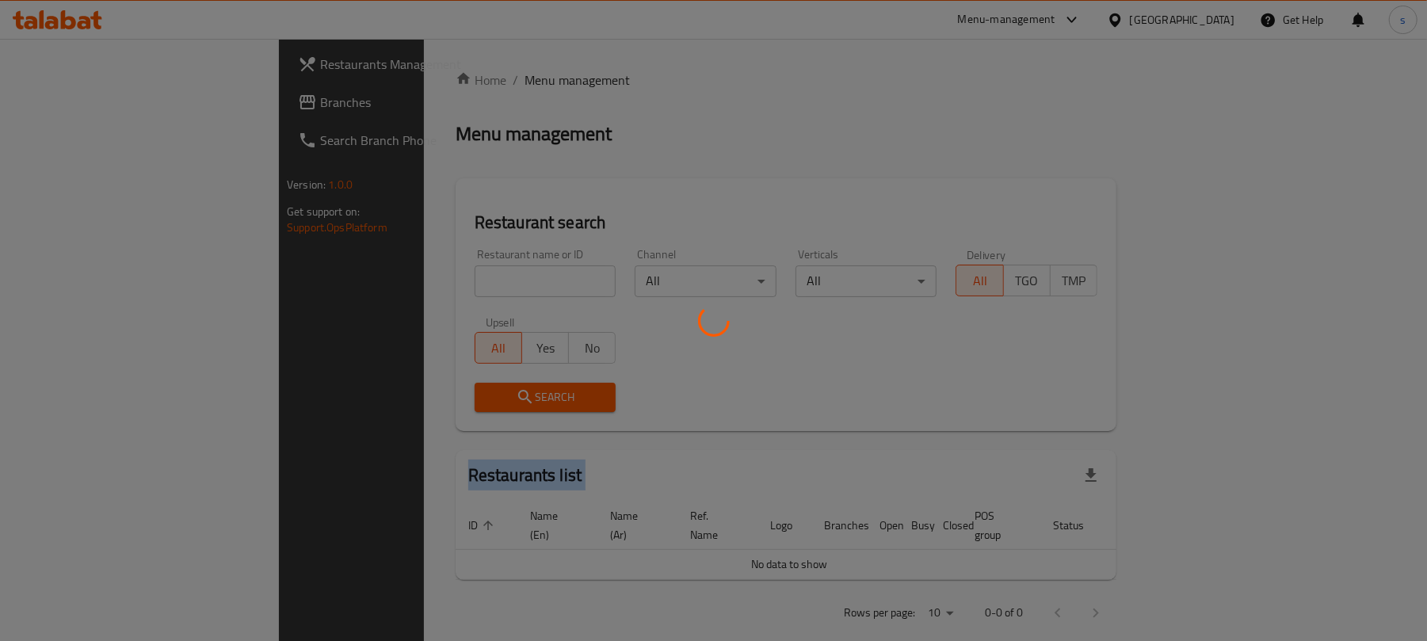
click at [425, 280] on div at bounding box center [713, 320] width 1427 height 641
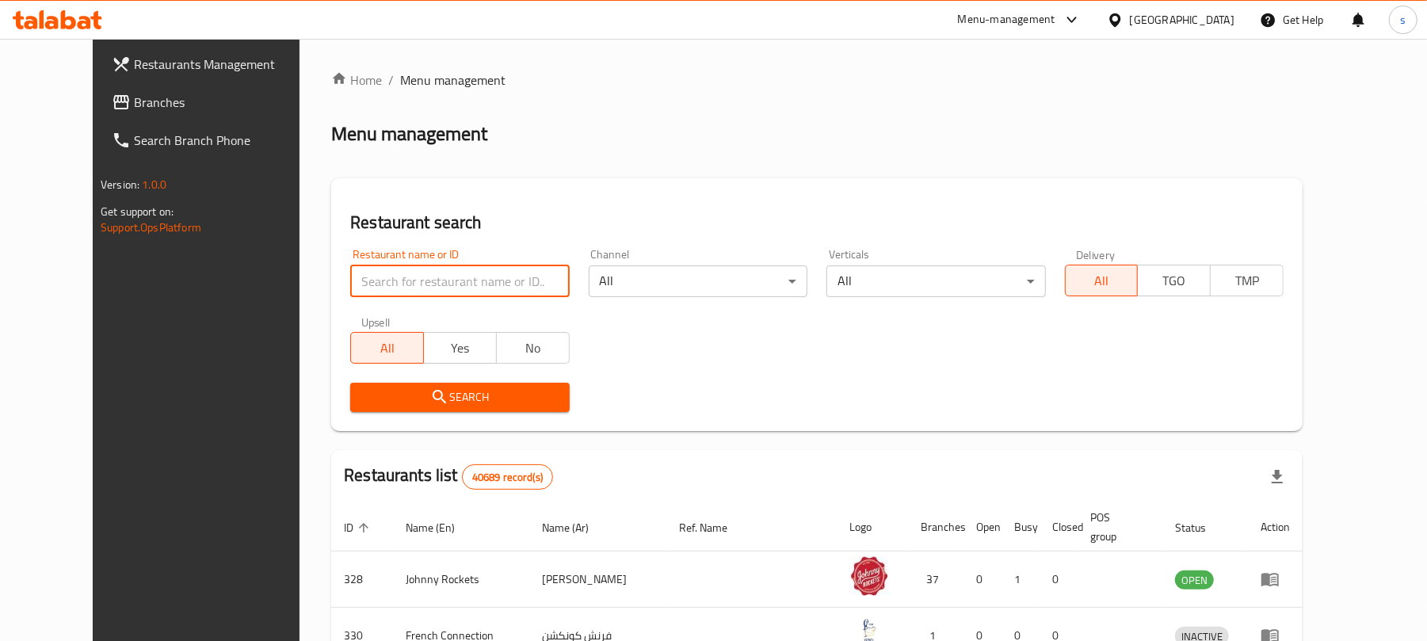
click at [425, 280] on input "search" at bounding box center [459, 281] width 219 height 32
paste input "668342"
type input "668342"
click button "Search" at bounding box center [459, 397] width 219 height 29
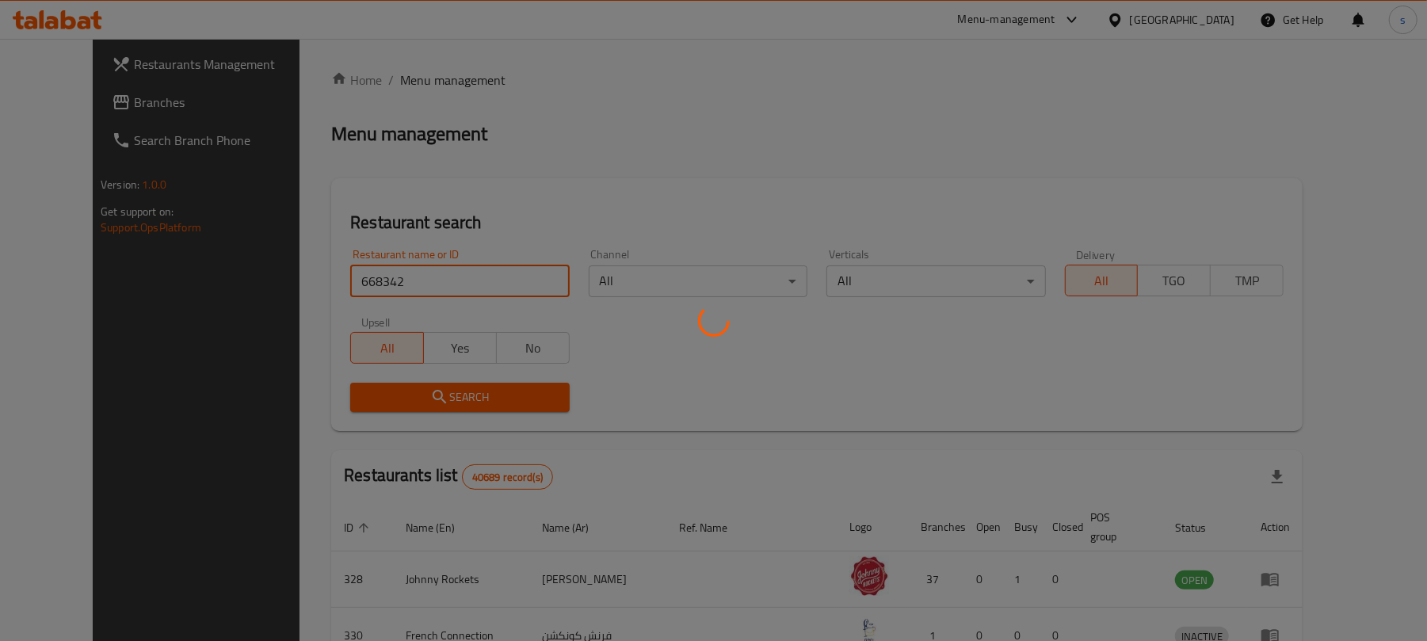
click button "Search" at bounding box center [459, 397] width 219 height 29
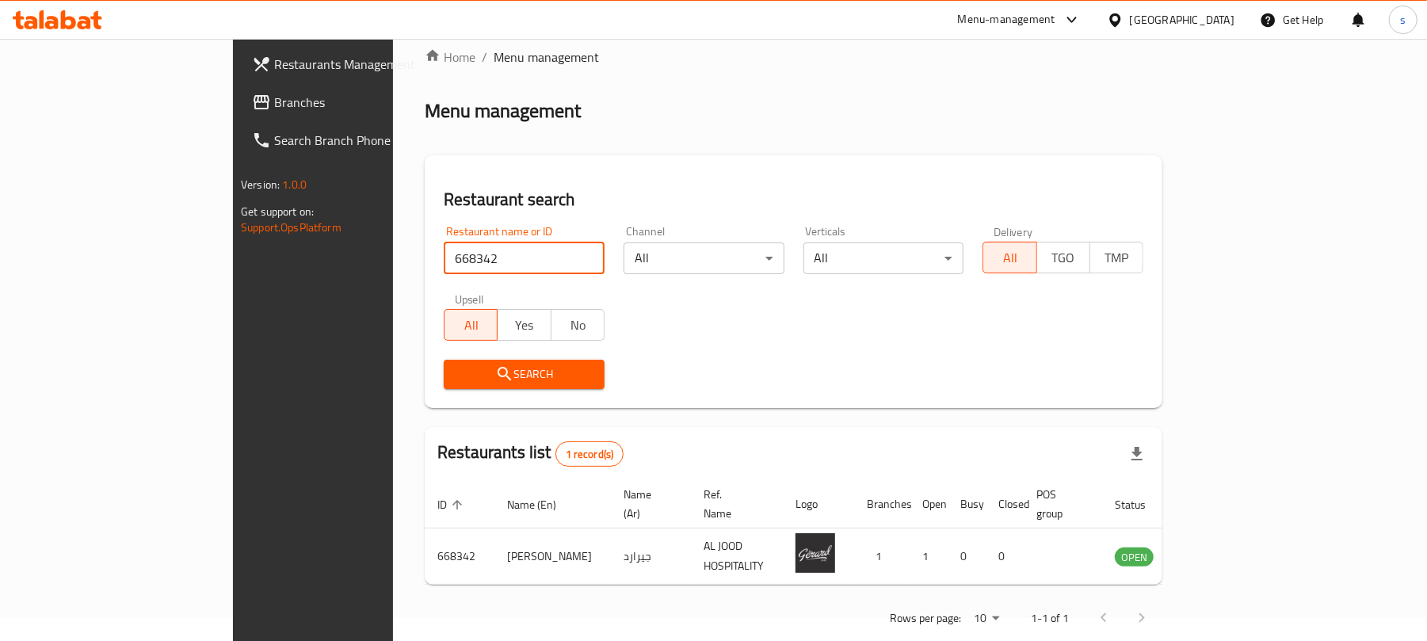
scroll to position [36, 0]
